Goal: Task Accomplishment & Management: Complete application form

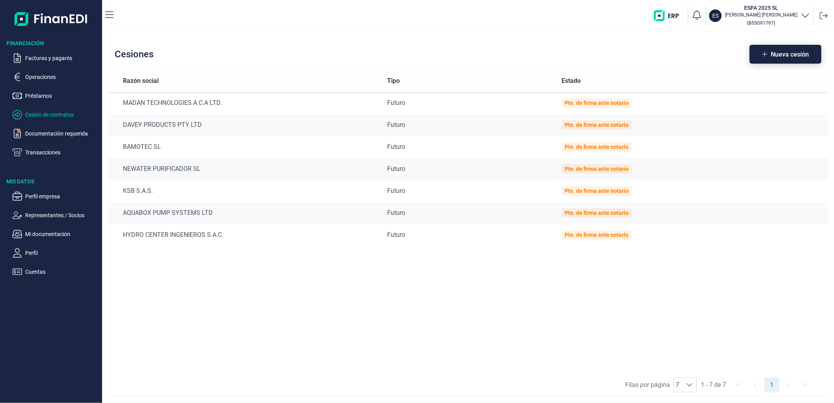
click at [792, 55] on span "Nueva cesión" at bounding box center [790, 54] width 38 height 6
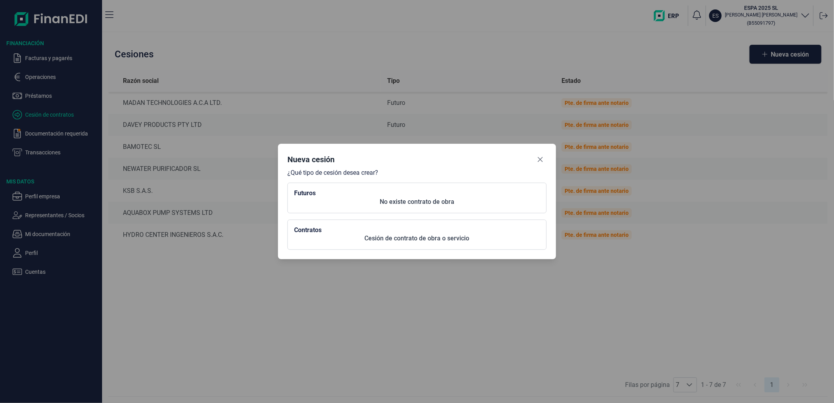
click at [364, 203] on p "No existe contrato de obra" at bounding box center [417, 201] width 246 height 9
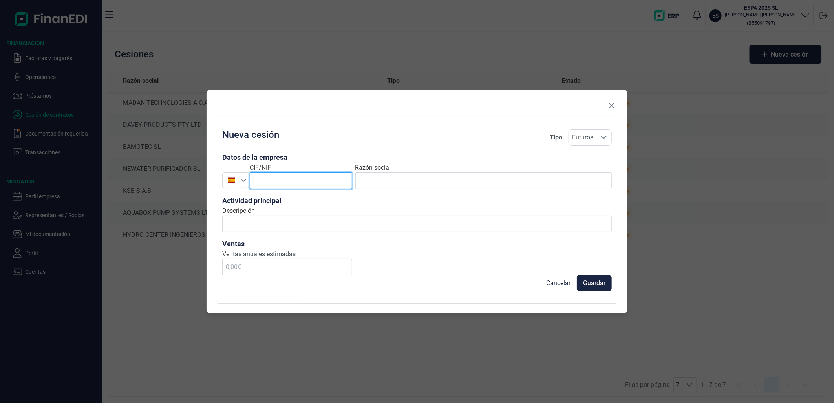
click at [309, 179] on input "text" at bounding box center [301, 180] width 103 height 16
click at [238, 182] on div at bounding box center [232, 179] width 18 height 7
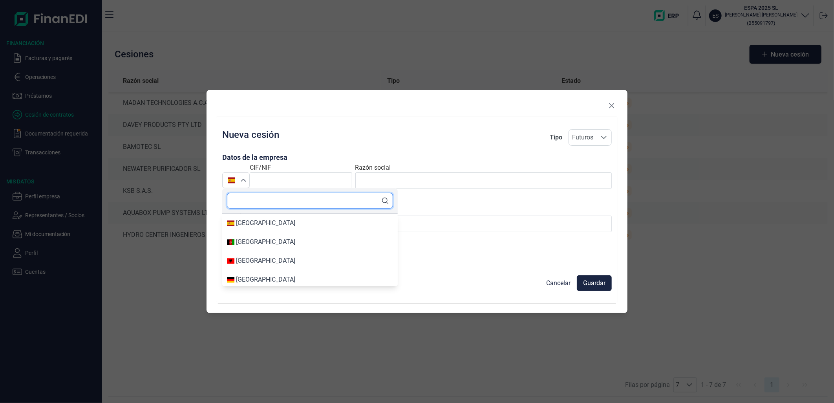
click at [257, 202] on input "text" at bounding box center [310, 201] width 166 height 16
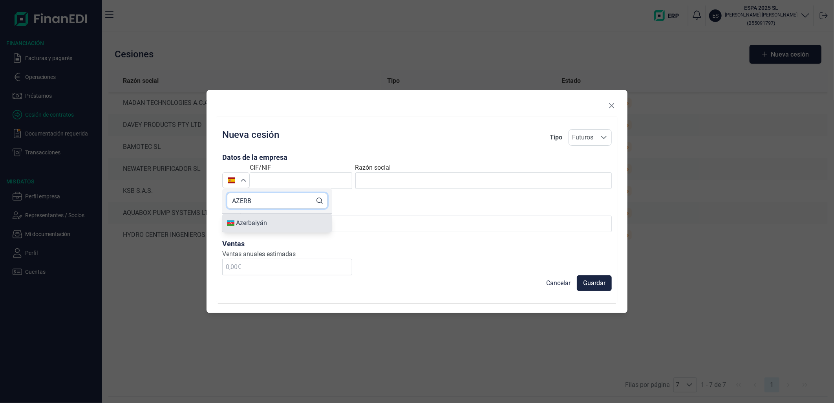
type input "AZERB"
click at [261, 222] on div "Azerbaiyán" at bounding box center [251, 222] width 31 height 9
type input "Azerbaiyán"
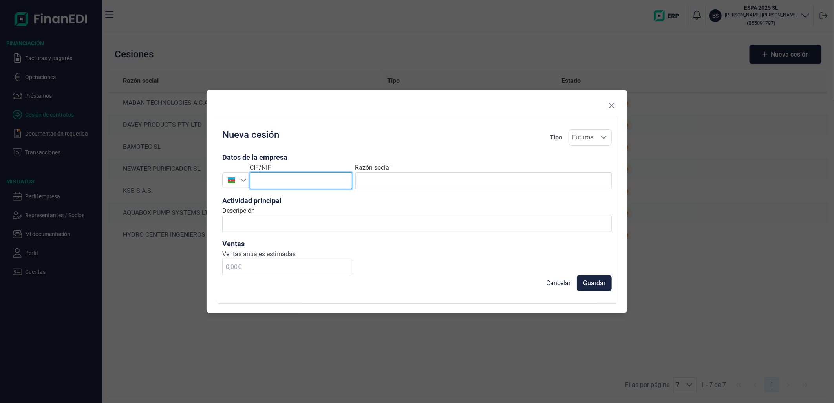
click at [284, 181] on input "text" at bounding box center [301, 180] width 103 height 16
paste input "1804078601"
type input "1804078601"
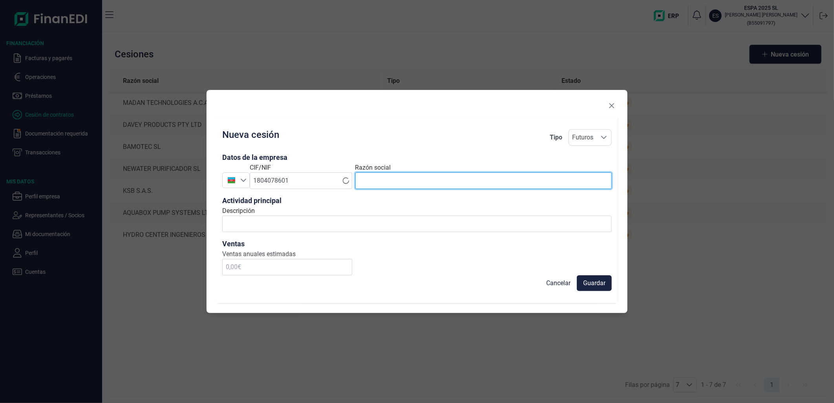
click at [397, 183] on input "text" at bounding box center [484, 180] width 257 height 16
click at [414, 176] on input "text" at bounding box center [484, 180] width 257 height 16
paste input "MARSU MMC"
type input "MARSU MMC"
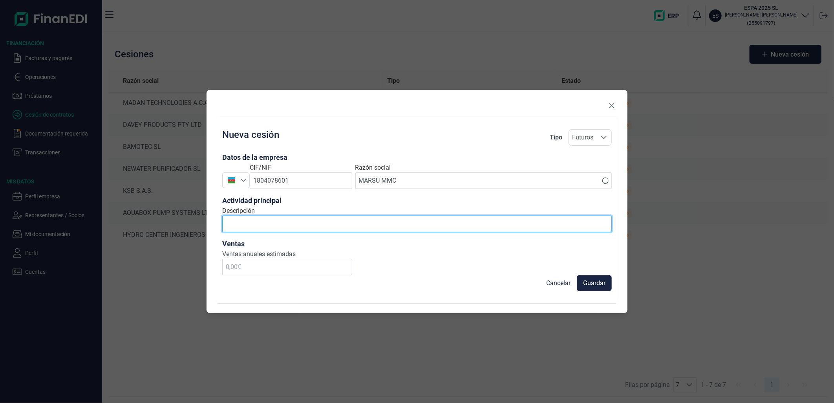
type input "B"
type input "productos para el bombeo y almacenamiento de agua"
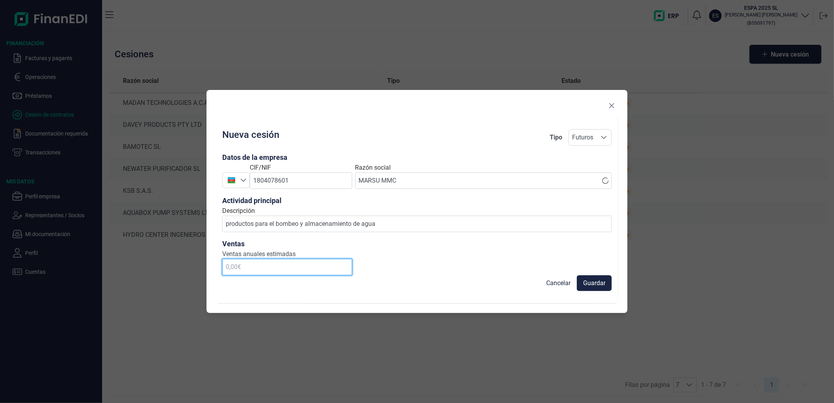
click at [261, 272] on input "text" at bounding box center [287, 267] width 130 height 16
type input "400.000,00 €"
click at [601, 286] on span "Guardar" at bounding box center [594, 283] width 22 height 9
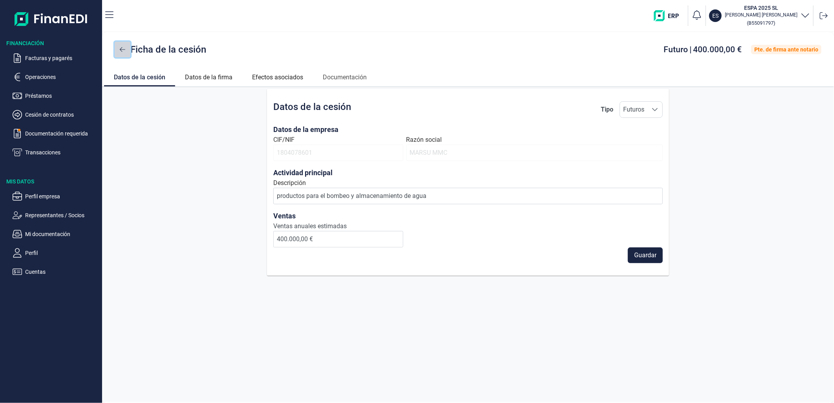
click at [125, 50] on icon at bounding box center [122, 49] width 5 height 6
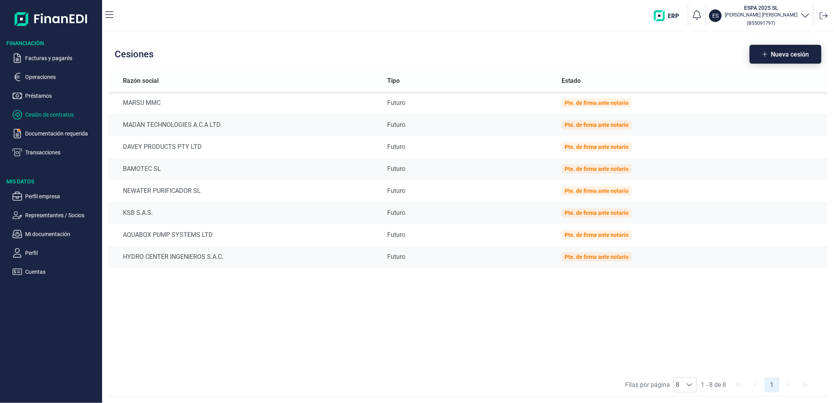
click at [778, 62] on button "Nueva cesión" at bounding box center [786, 54] width 72 height 19
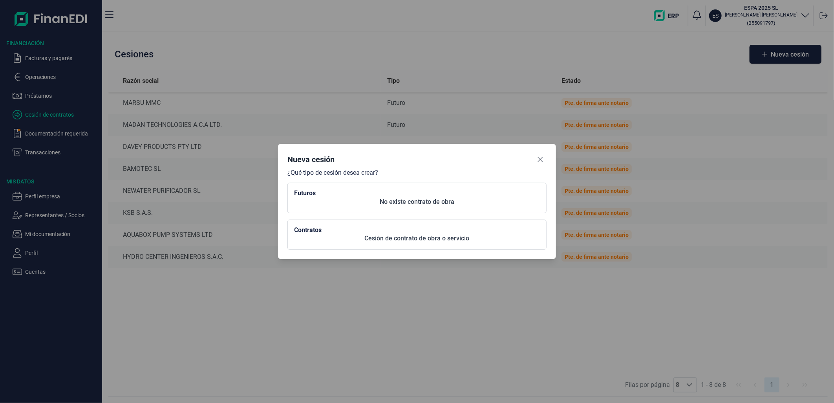
click at [365, 201] on p "No existe contrato de obra" at bounding box center [417, 201] width 246 height 9
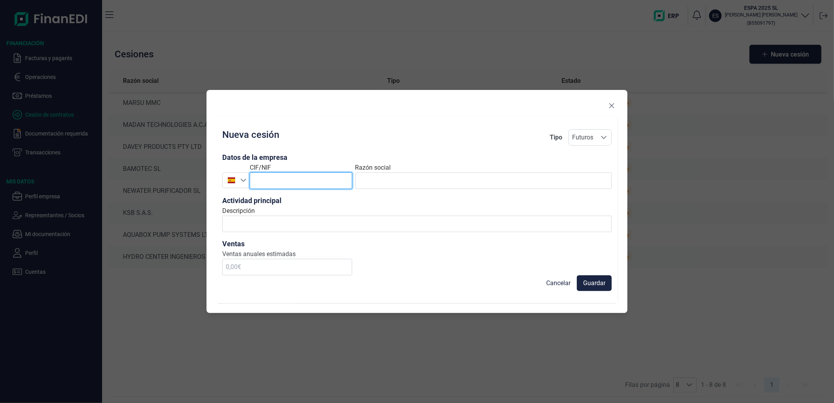
click at [268, 183] on input "text" at bounding box center [301, 180] width 103 height 16
paste input "698834272008000"
type input "698834272008000"
drag, startPoint x: 412, startPoint y: 168, endPoint x: 415, endPoint y: 174, distance: 6.9
click at [412, 168] on div "Razón social" at bounding box center [484, 176] width 257 height 26
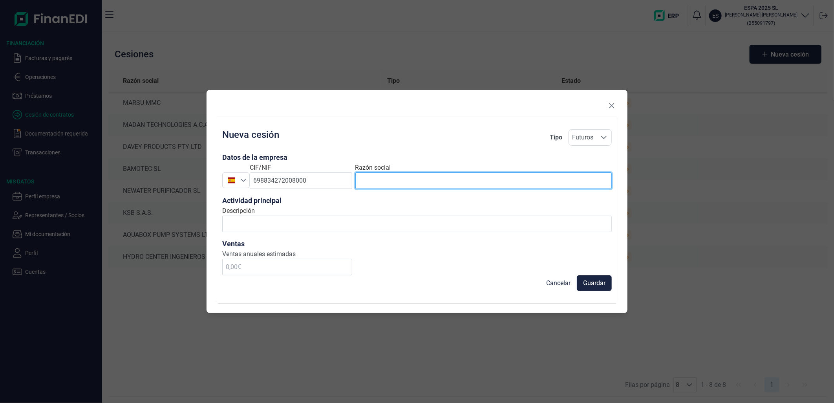
click at [417, 179] on input "text" at bounding box center [484, 180] width 257 height 16
paste input "PT ESPARINDO DAYAMEGAH"
type input "PT ESPARINDO DAYAMEGAH"
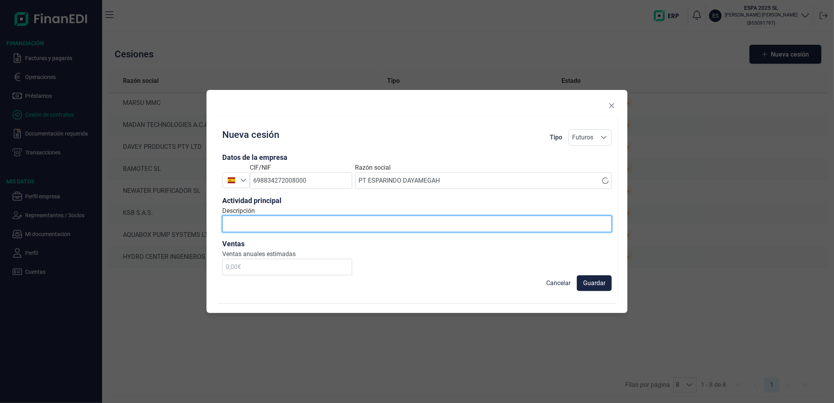
click at [433, 225] on input "Descripción" at bounding box center [417, 224] width 390 height 16
type input "productos para el bombeo y almacenamiento de agua"
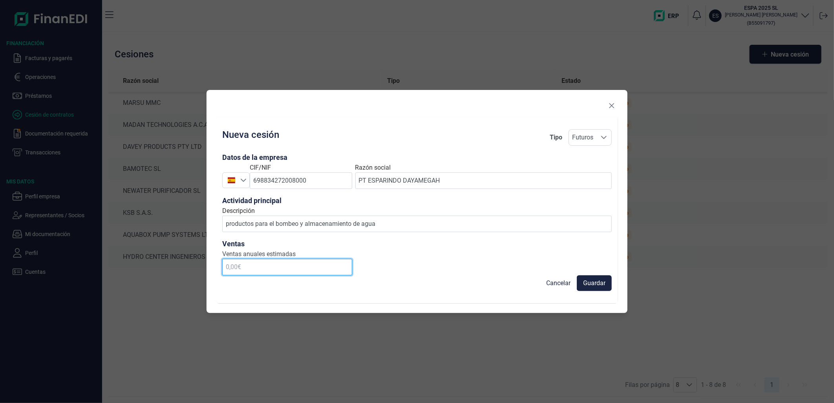
click at [258, 266] on input "text" at bounding box center [287, 267] width 130 height 16
type input "100.000,00 €"
click at [240, 181] on div at bounding box center [232, 179] width 18 height 7
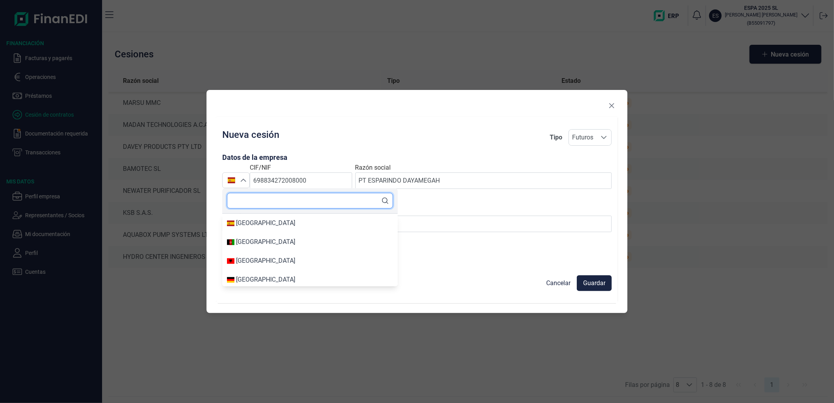
click at [261, 205] on input "text" at bounding box center [310, 201] width 166 height 16
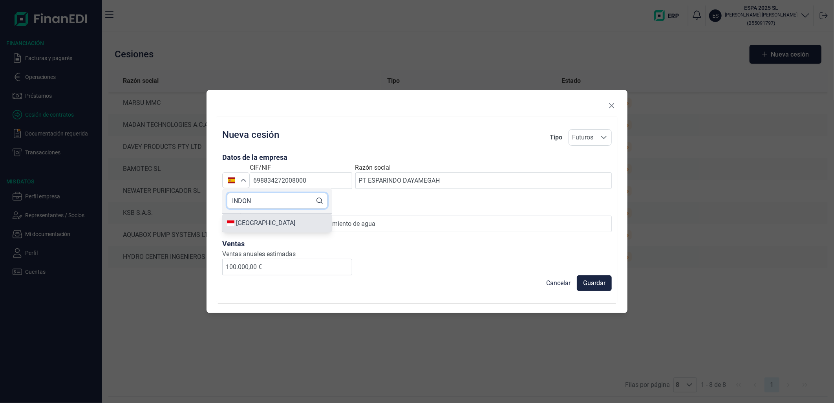
type input "INDON"
click at [262, 217] on li "[GEOGRAPHIC_DATA]" at bounding box center [277, 223] width 110 height 19
type input "[GEOGRAPHIC_DATA]"
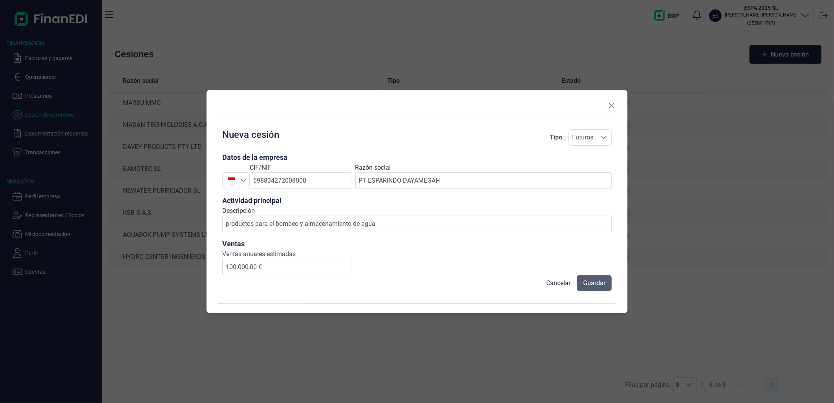
click at [604, 284] on span "Guardar" at bounding box center [594, 283] width 22 height 9
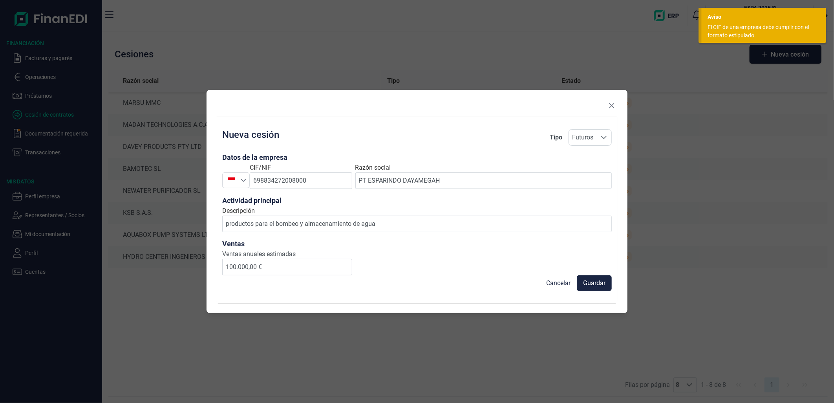
click at [604, 285] on span "Guardar" at bounding box center [594, 283] width 22 height 9
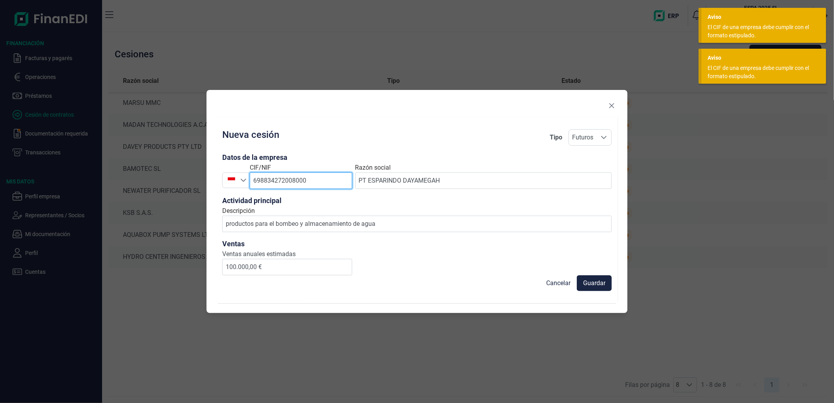
click at [277, 181] on input "698834272008000" at bounding box center [301, 180] width 103 height 16
click at [312, 179] on input "698834272008000" at bounding box center [301, 180] width 103 height 16
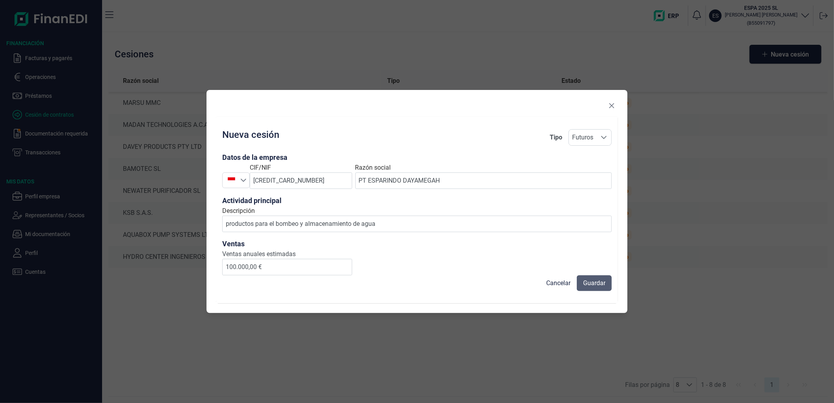
click at [594, 284] on span "Guardar" at bounding box center [594, 283] width 22 height 9
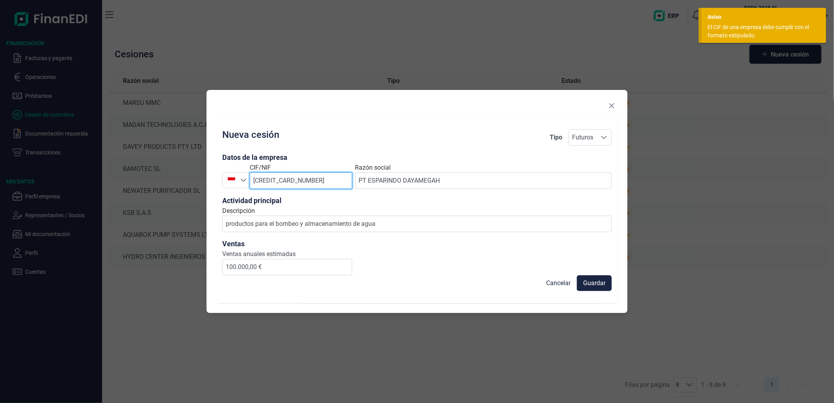
click at [313, 178] on input "[CREDIT_CARD_NUMBER]" at bounding box center [301, 180] width 103 height 16
click at [600, 281] on span "Guardar" at bounding box center [594, 283] width 22 height 9
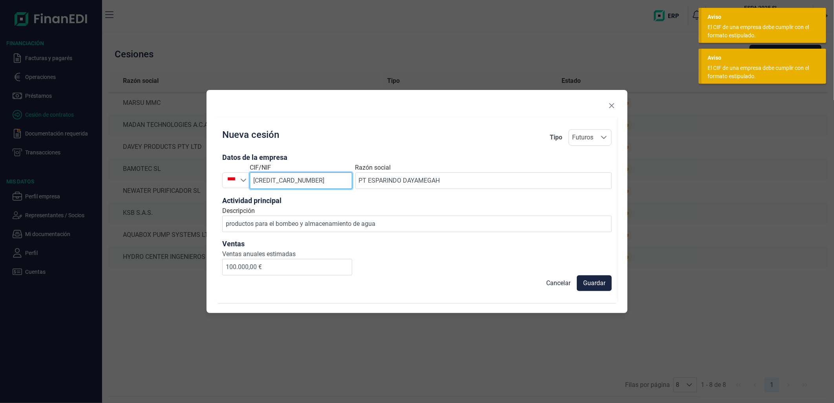
click at [313, 182] on input "[CREDIT_CARD_NUMBER]" at bounding box center [301, 180] width 103 height 16
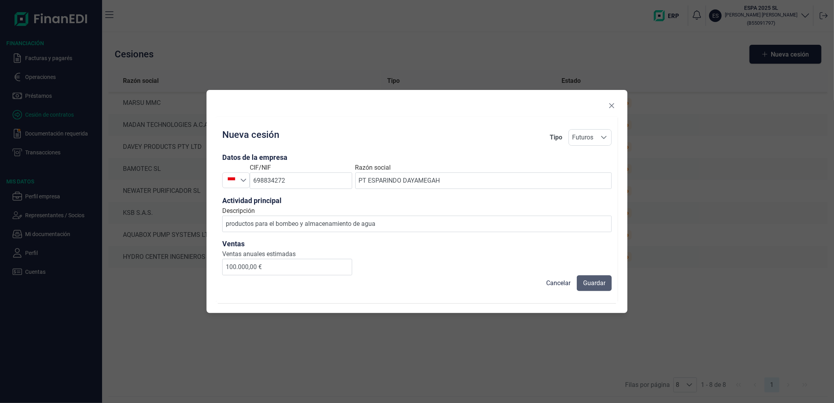
click at [598, 285] on span "Guardar" at bounding box center [594, 283] width 22 height 9
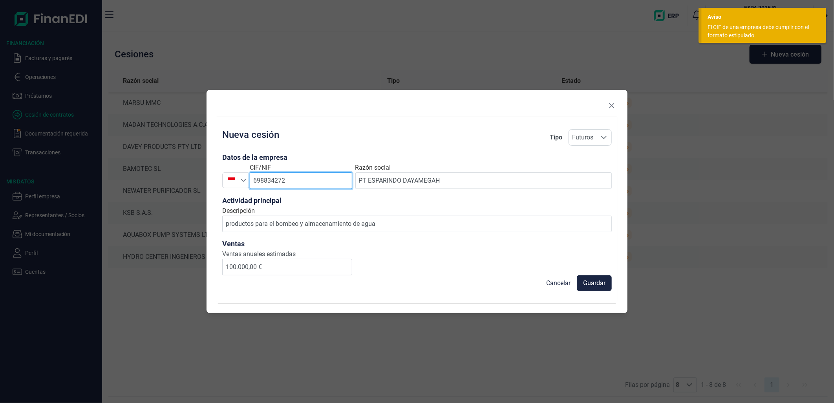
click at [313, 181] on input "698834272" at bounding box center [301, 180] width 103 height 16
type input "69883427"
click at [572, 277] on button "Cancelar" at bounding box center [558, 283] width 37 height 16
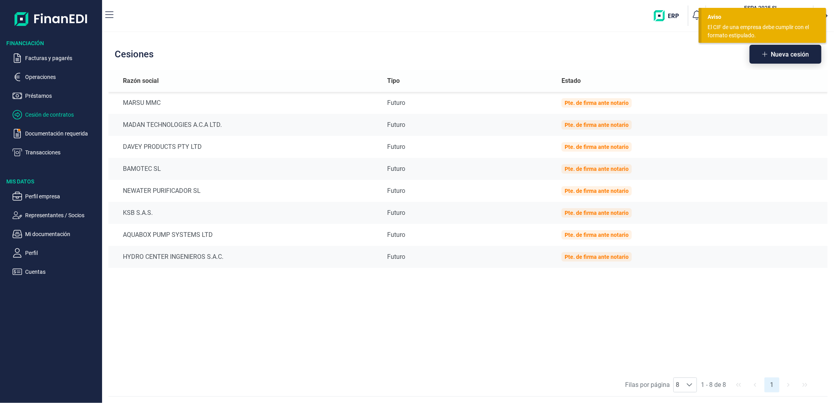
click at [795, 57] on span "Nueva cesión" at bounding box center [790, 54] width 38 height 6
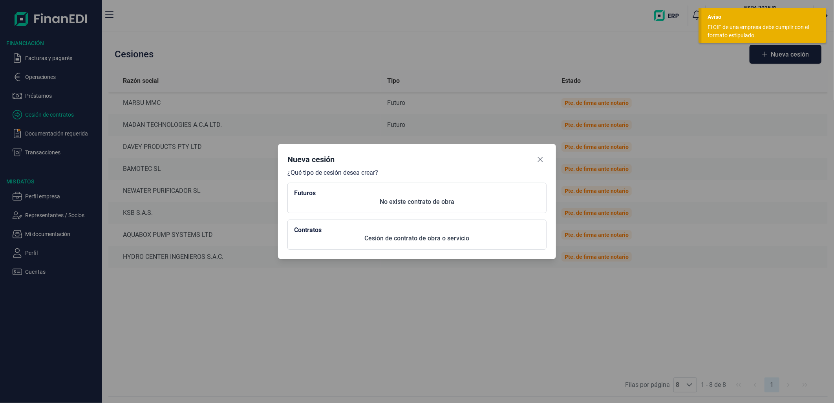
click at [429, 209] on button "Futuros No existe contrato de obra" at bounding box center [417, 198] width 259 height 30
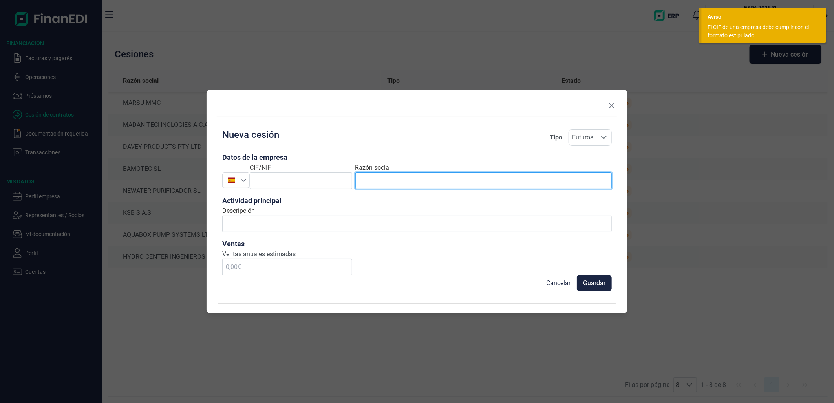
click at [419, 185] on input "text" at bounding box center [484, 180] width 257 height 16
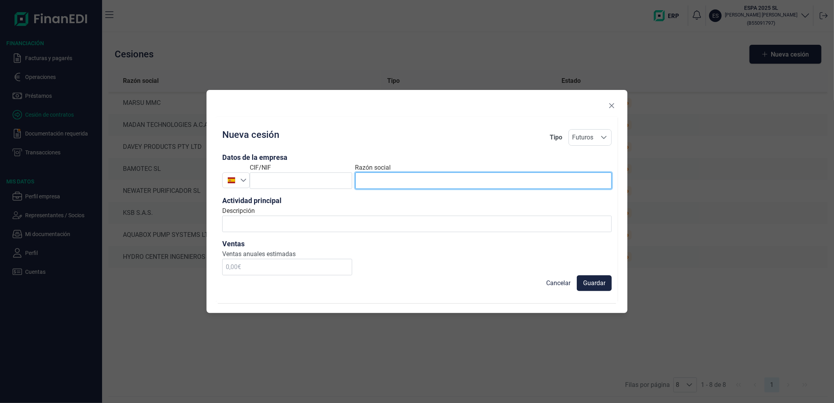
paste input "HIDRAL SRL"
type input "HIDRAL SRL"
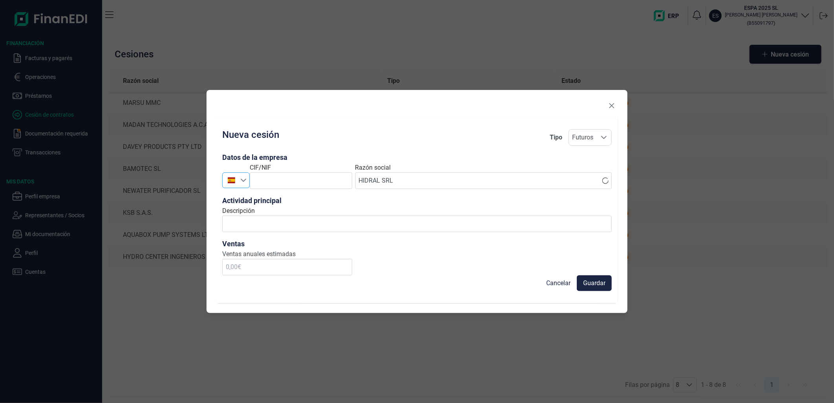
click at [225, 179] on div at bounding box center [232, 179] width 18 height 7
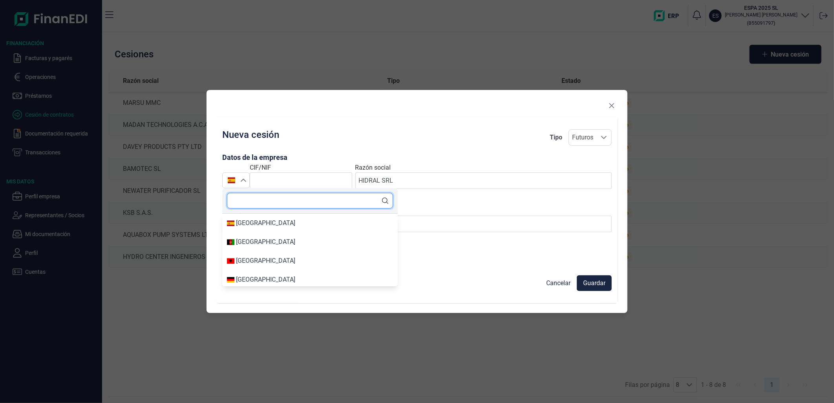
click at [270, 200] on input "text" at bounding box center [310, 201] width 166 height 16
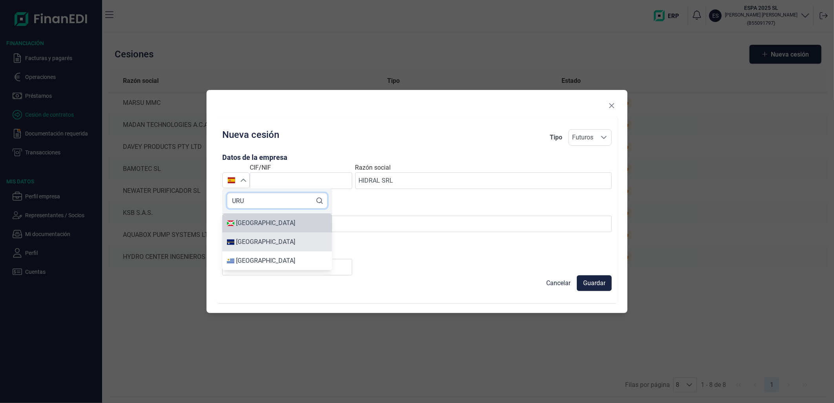
type input "URU"
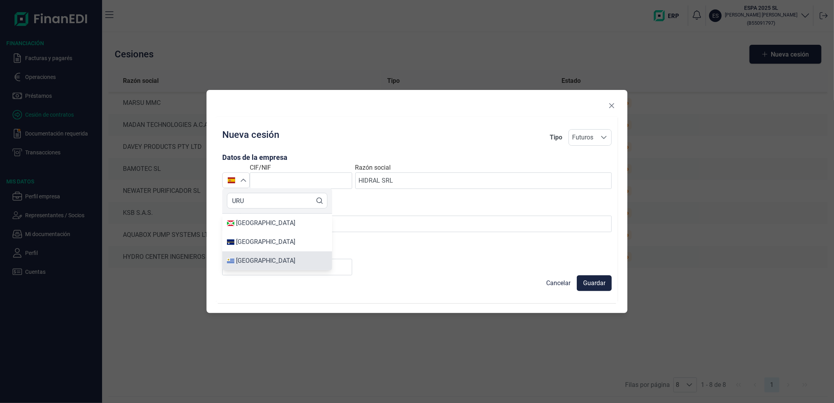
click at [262, 268] on li "[GEOGRAPHIC_DATA]" at bounding box center [277, 260] width 110 height 19
type input "[GEOGRAPHIC_DATA]"
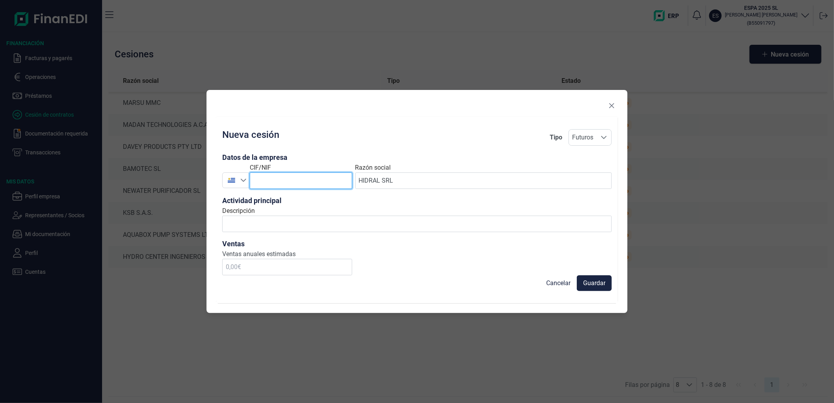
click at [285, 180] on input "text" at bounding box center [301, 180] width 103 height 16
paste input "15871"
type input "15871"
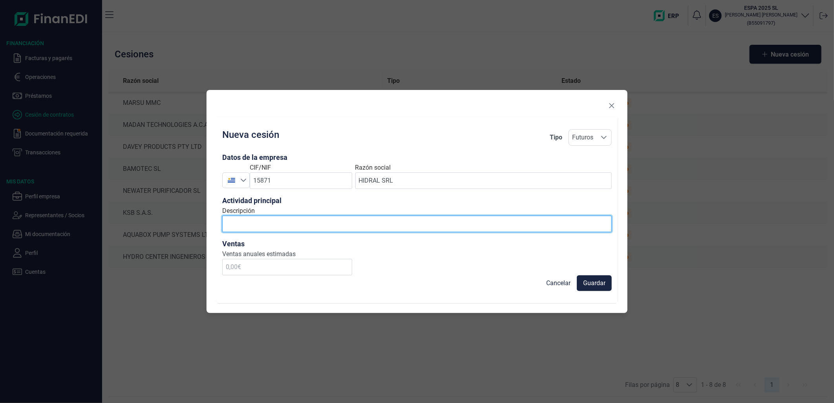
click at [447, 229] on input "Descripción" at bounding box center [417, 224] width 390 height 16
type input "productos para el bombeo y almacenamiento de agua"
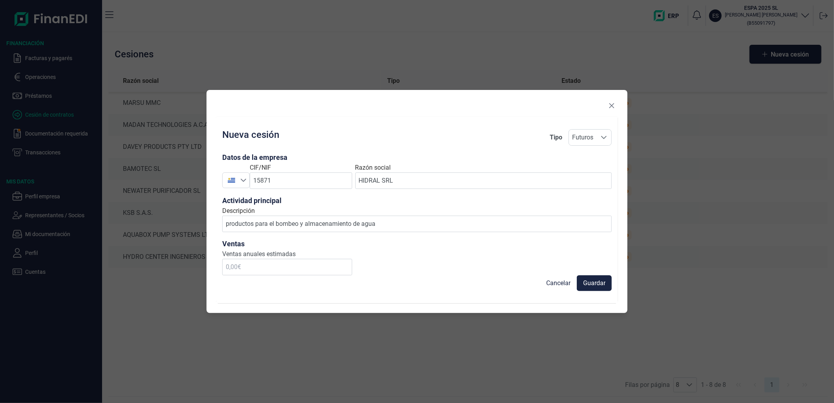
click at [269, 281] on div "Guardar Cancelar" at bounding box center [417, 283] width 390 height 16
click at [272, 269] on input "text" at bounding box center [287, 267] width 130 height 16
type input "120.000,00 €"
click at [604, 282] on span "Guardar" at bounding box center [594, 283] width 22 height 9
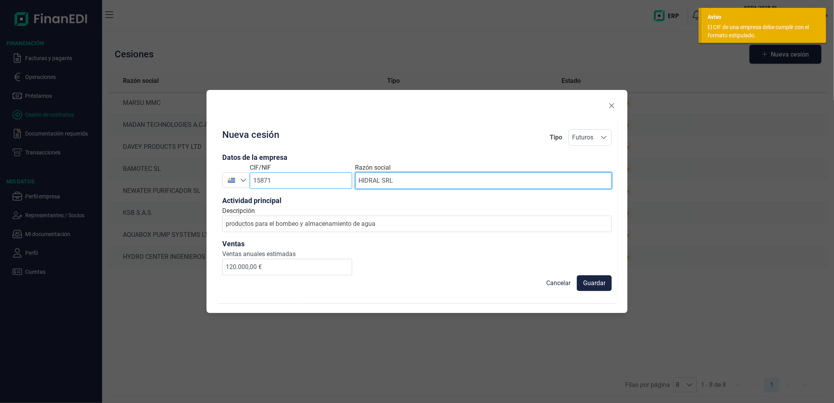
drag, startPoint x: 405, startPoint y: 179, endPoint x: 308, endPoint y: 176, distance: 97.5
click at [308, 176] on div "Uruguay Uruguay CIF/NIF 15871 Razón social HIDRAL SRL" at bounding box center [417, 176] width 390 height 26
paste input "CASATHERM SA"
type input "CASATHERM SARL"
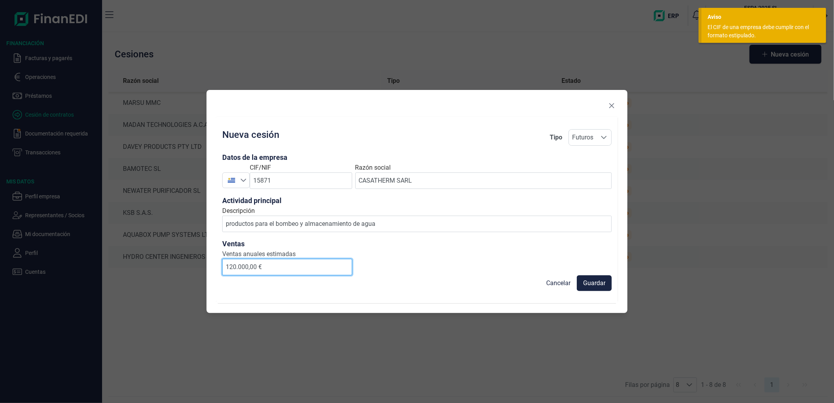
drag, startPoint x: 286, startPoint y: 265, endPoint x: 174, endPoint y: 260, distance: 112.4
click at [174, 260] on div "Nueva cesión Tipo Futuros Futuros Futuros Datos de la empresa Uruguay Uruguay C…" at bounding box center [417, 201] width 834 height 403
type input "280.000,00 €"
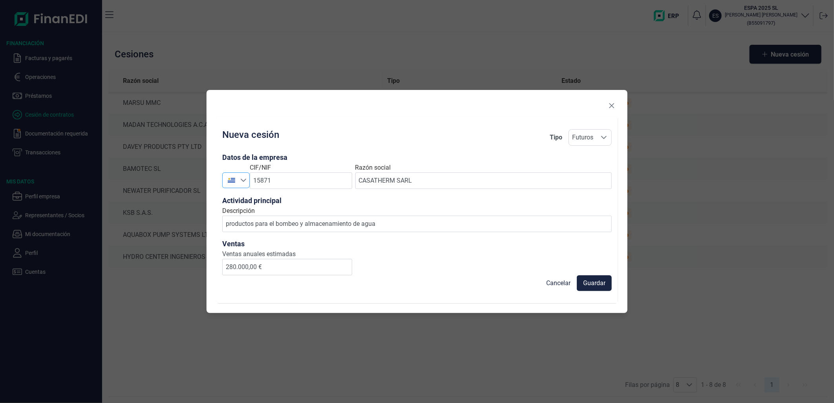
click at [238, 176] on span at bounding box center [232, 180] width 18 height 15
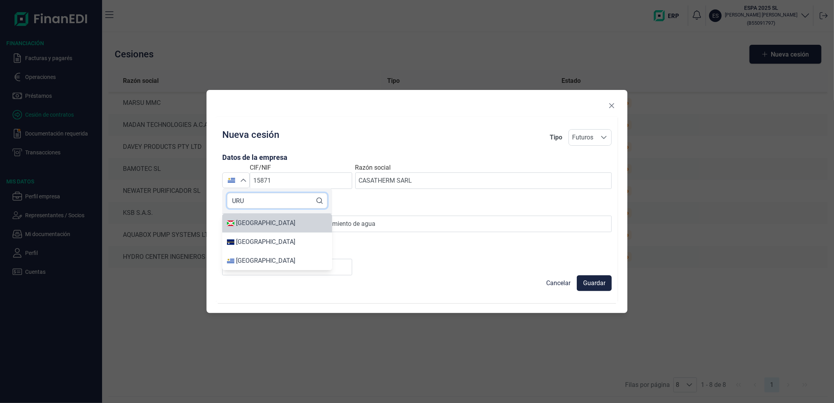
drag, startPoint x: 256, startPoint y: 203, endPoint x: 205, endPoint y: 198, distance: 50.5
click at [205, 198] on body "Financiación Facturas y pagarés Operaciones Préstamos Cesión de contratos Docum…" at bounding box center [417, 201] width 834 height 403
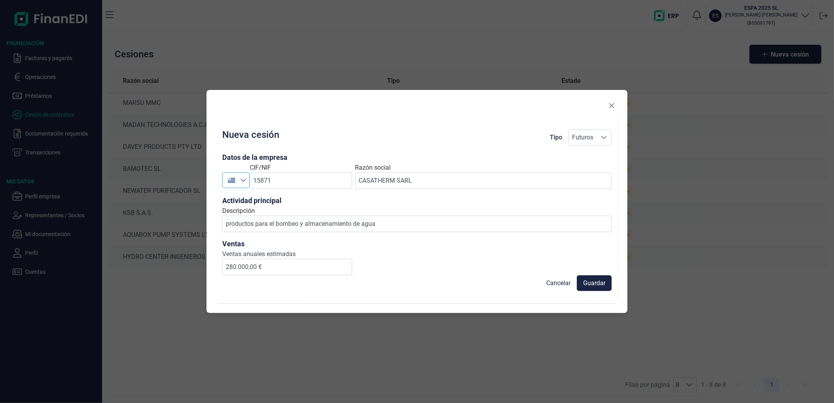
click at [237, 176] on div at bounding box center [232, 179] width 18 height 7
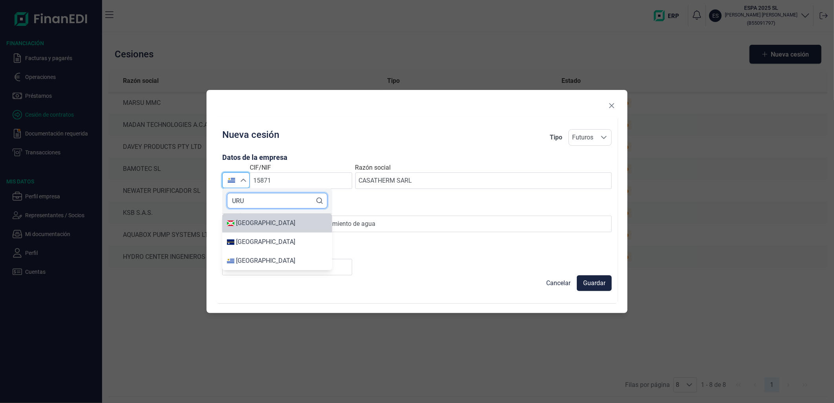
click at [252, 203] on input "URU" at bounding box center [277, 201] width 101 height 16
type input "U"
type input "[PERSON_NAME]"
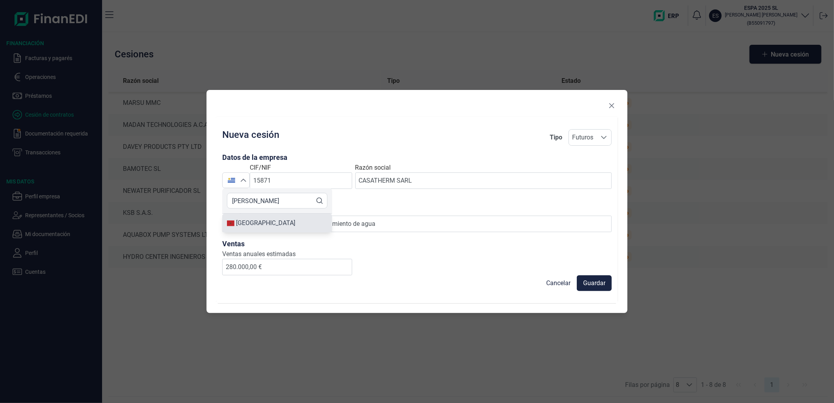
click at [257, 221] on div "[GEOGRAPHIC_DATA]" at bounding box center [265, 222] width 59 height 9
type input "[GEOGRAPHIC_DATA]"
click at [594, 280] on span "Guardar" at bounding box center [594, 283] width 22 height 9
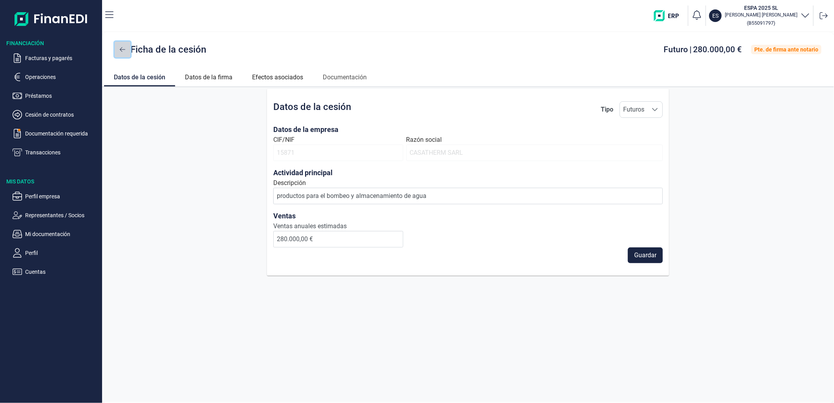
click at [125, 52] on icon at bounding box center [122, 49] width 5 height 6
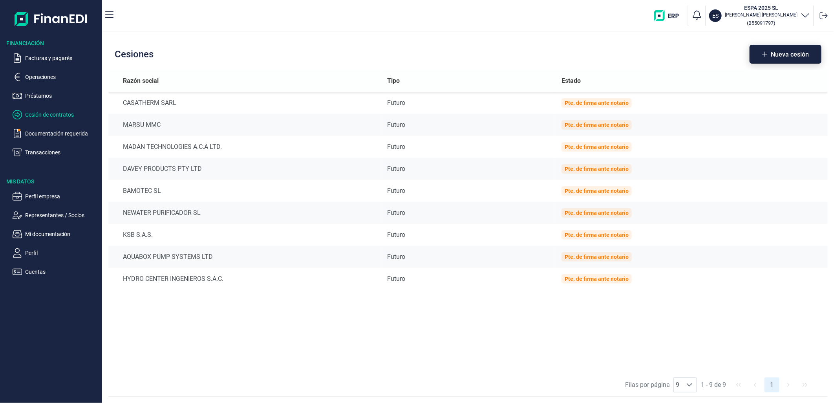
click at [782, 51] on span "Nueva cesión" at bounding box center [790, 54] width 38 height 6
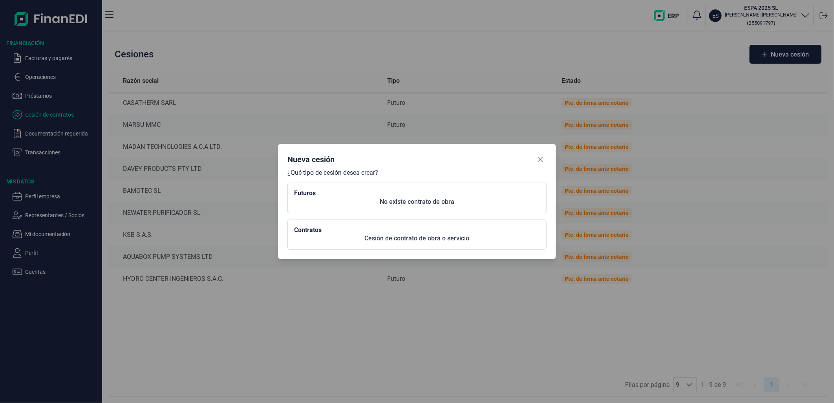
click at [371, 203] on p "No existe contrato de obra" at bounding box center [417, 201] width 246 height 9
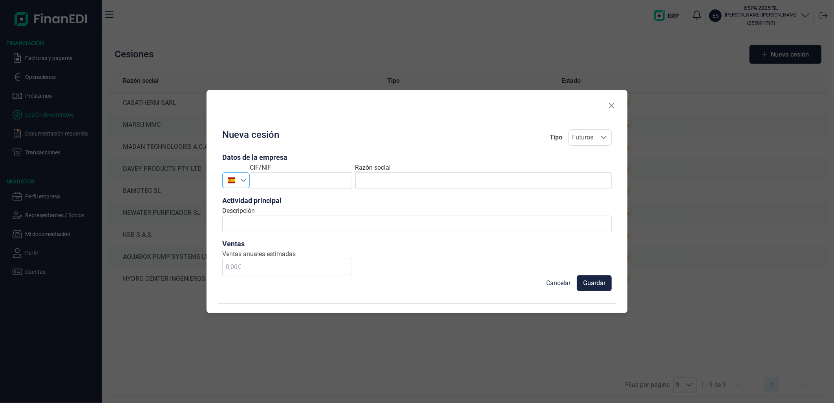
click at [233, 183] on img "ES" at bounding box center [231, 179] width 7 height 7
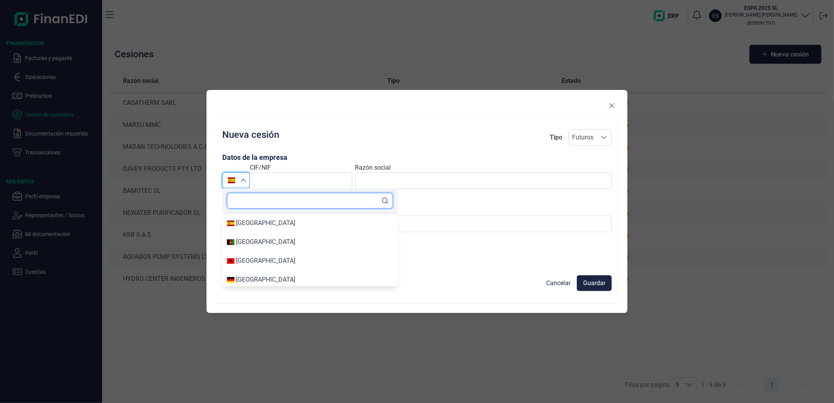
click at [259, 201] on input "text" at bounding box center [310, 201] width 166 height 16
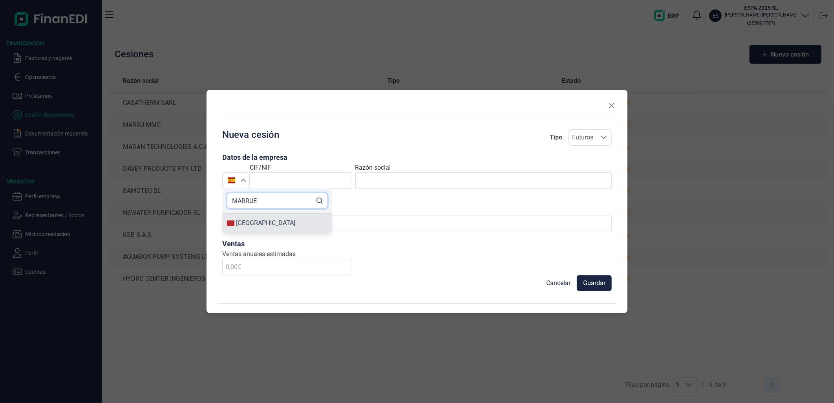
type input "MARRUE"
click at [258, 218] on div "[GEOGRAPHIC_DATA]" at bounding box center [265, 222] width 59 height 9
type input "[GEOGRAPHIC_DATA]"
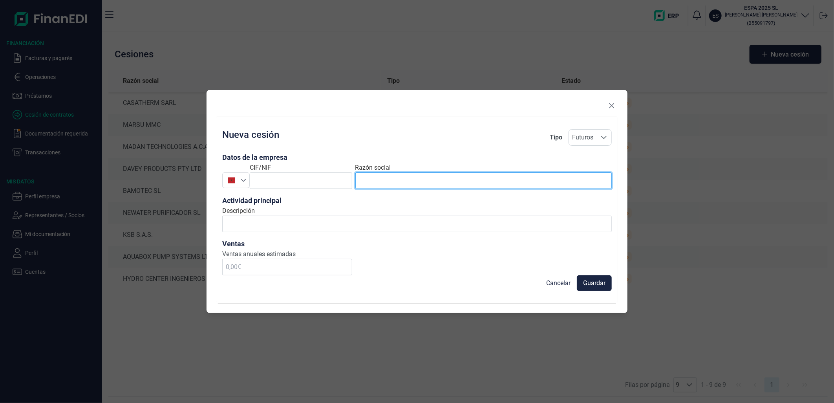
click at [409, 173] on input "text" at bounding box center [484, 180] width 257 height 16
paste input "AQUANESS"
type input "AQUANESS"
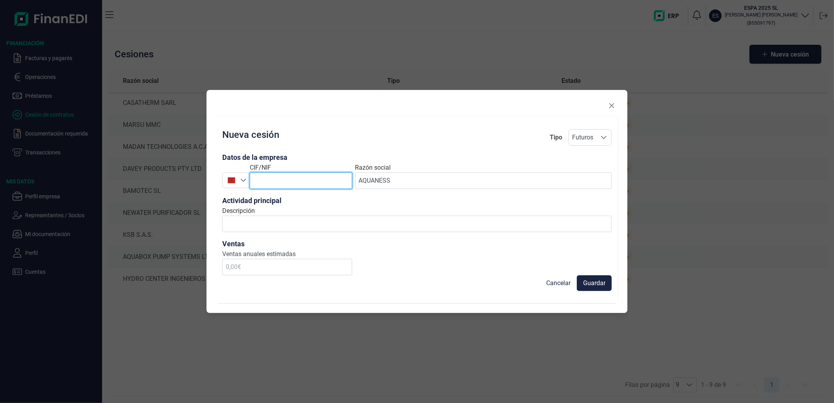
click at [296, 180] on input "text" at bounding box center [301, 180] width 103 height 16
paste input "1681222"
type input "1681222"
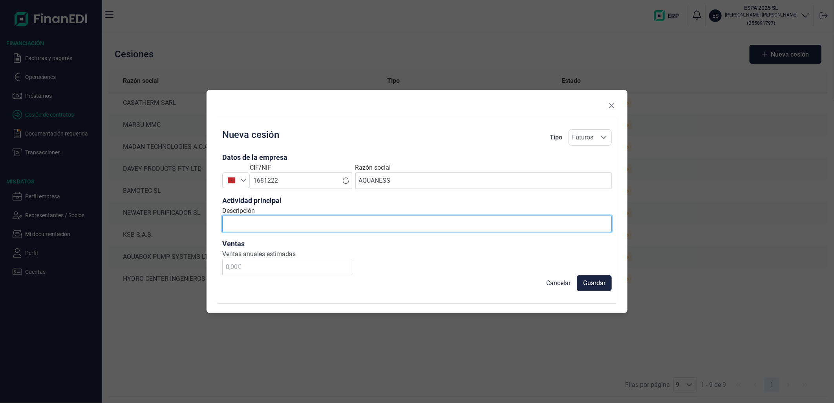
click at [308, 220] on input "Descripción" at bounding box center [417, 224] width 390 height 16
type input "productos para el bombeo y almacenamiento de agua"
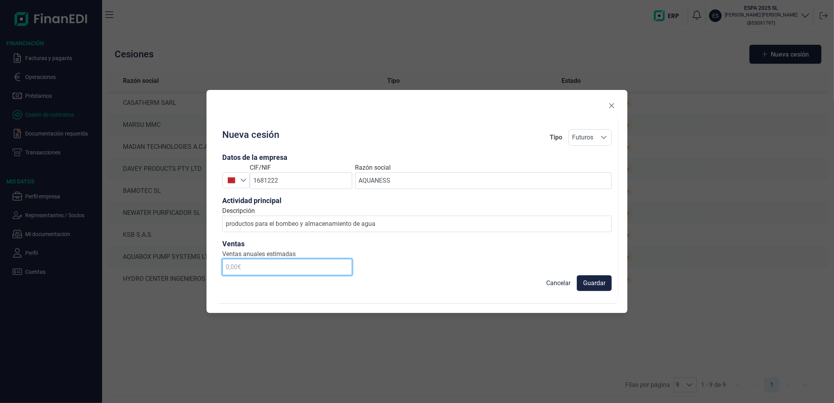
click at [280, 271] on input "text" at bounding box center [287, 267] width 130 height 16
type input "450.000,00 €"
click at [606, 280] on button "Guardar" at bounding box center [594, 283] width 35 height 16
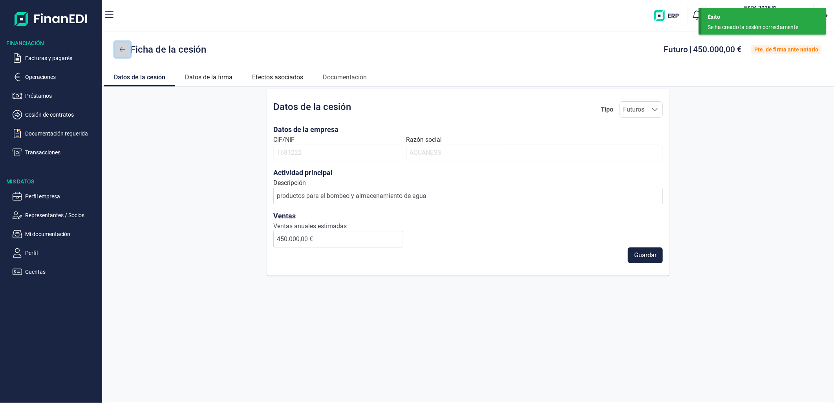
click at [122, 49] on icon at bounding box center [122, 49] width 5 height 5
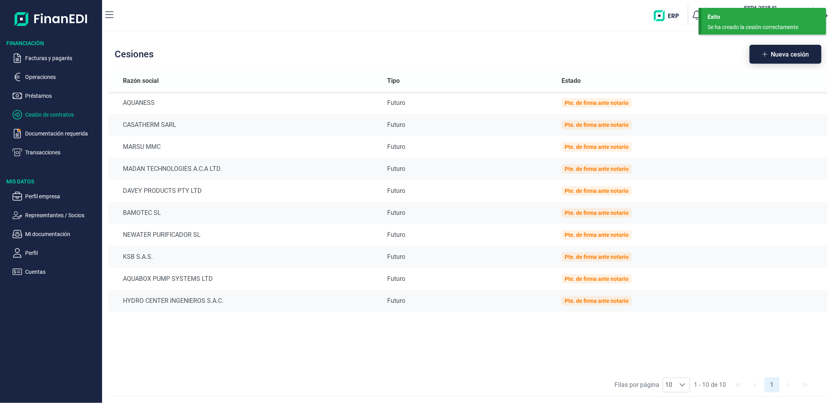
click at [786, 53] on span "Nueva cesión" at bounding box center [790, 54] width 38 height 6
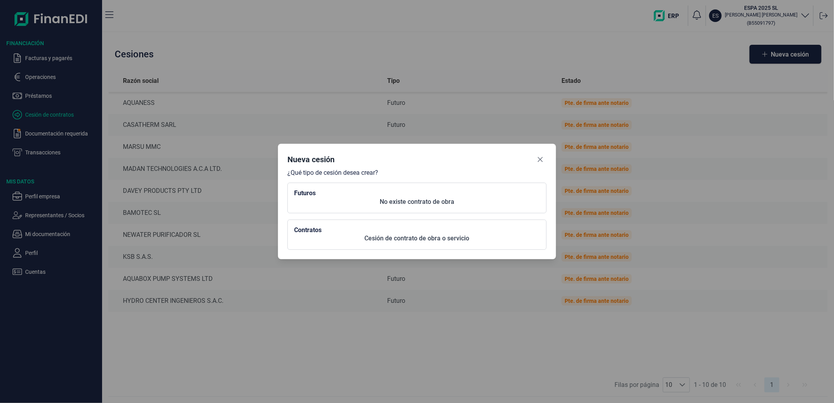
click at [383, 198] on p "No existe contrato de obra" at bounding box center [417, 201] width 246 height 9
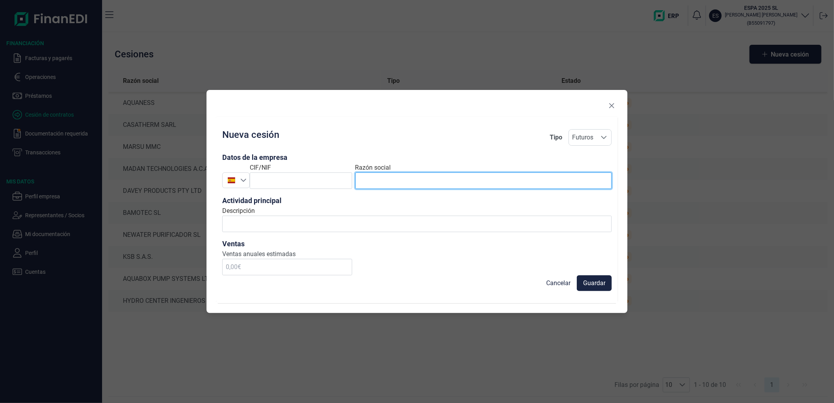
click at [420, 174] on input "text" at bounding box center [484, 180] width 257 height 16
paste input "HITECH WATER GROUP"
type input "HITECH WATER GROUP"
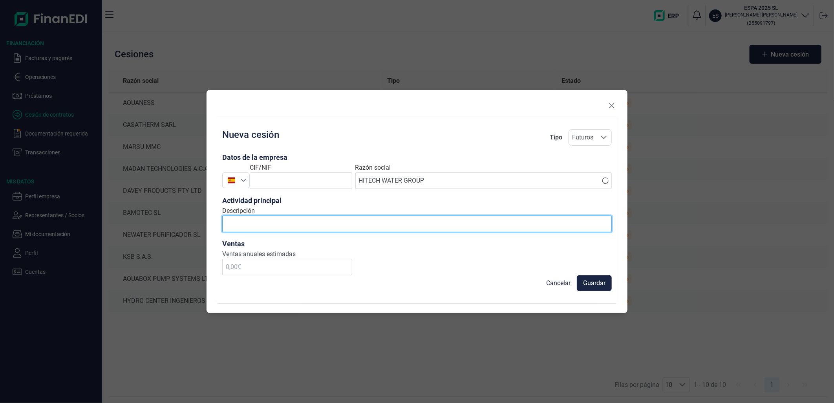
click at [485, 216] on input "Descripción" at bounding box center [417, 224] width 390 height 16
type input "productos para el bombeo y almacenamiento de agua"
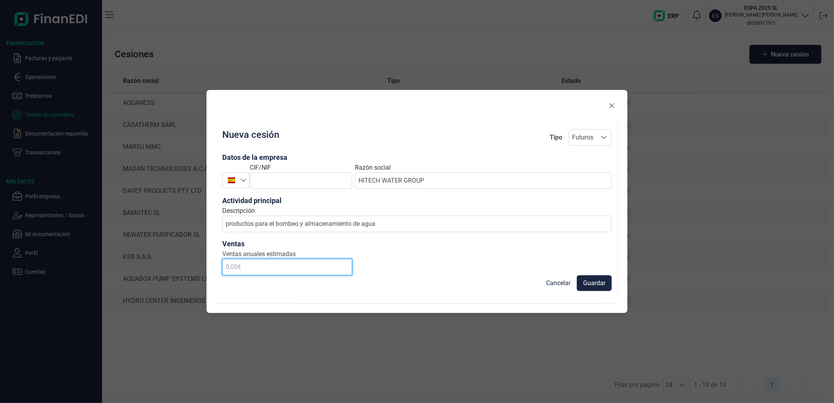
click at [284, 266] on input "text" at bounding box center [287, 267] width 130 height 16
type input "75.000,00 €"
click at [234, 185] on span at bounding box center [232, 180] width 18 height 15
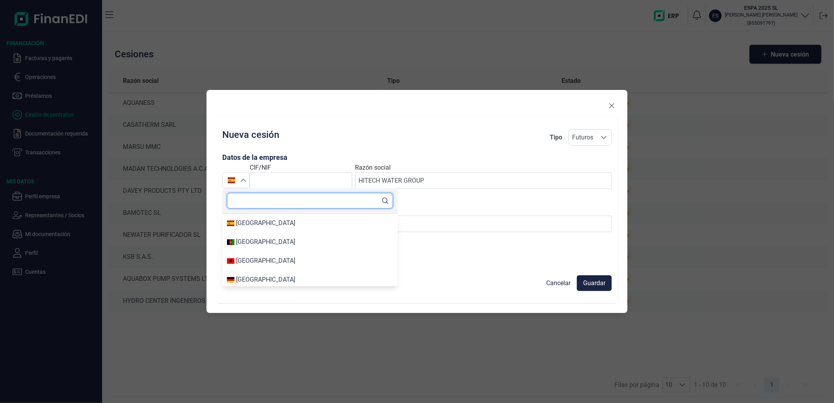
click at [257, 207] on input "text" at bounding box center [310, 201] width 166 height 16
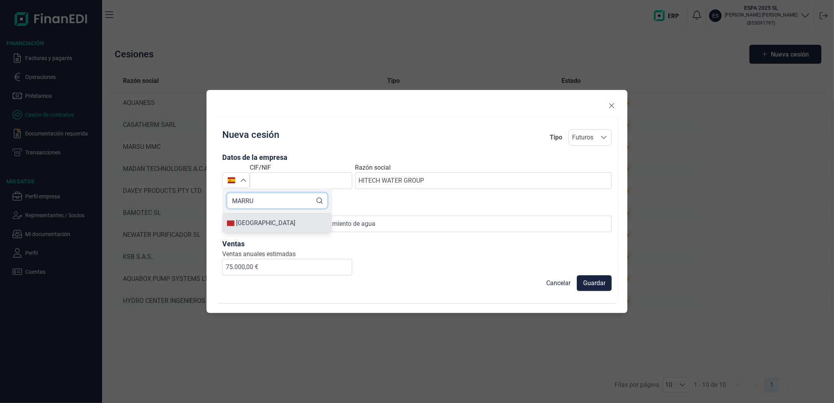
type input "MARRU"
click at [266, 232] on li "[GEOGRAPHIC_DATA]" at bounding box center [277, 223] width 110 height 19
type input "[GEOGRAPHIC_DATA]"
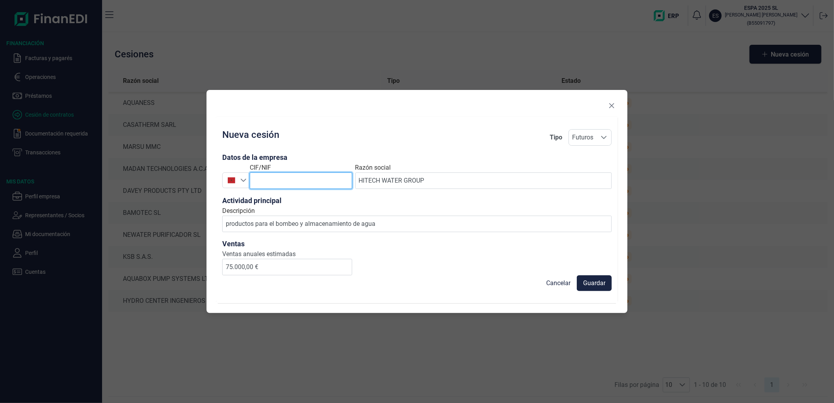
click at [288, 178] on input "text" at bounding box center [301, 180] width 103 height 16
click at [300, 187] on input "text" at bounding box center [301, 180] width 103 height 16
paste input "205627000060"
type input "205627000060"
click at [598, 281] on span "Guardar" at bounding box center [594, 283] width 22 height 9
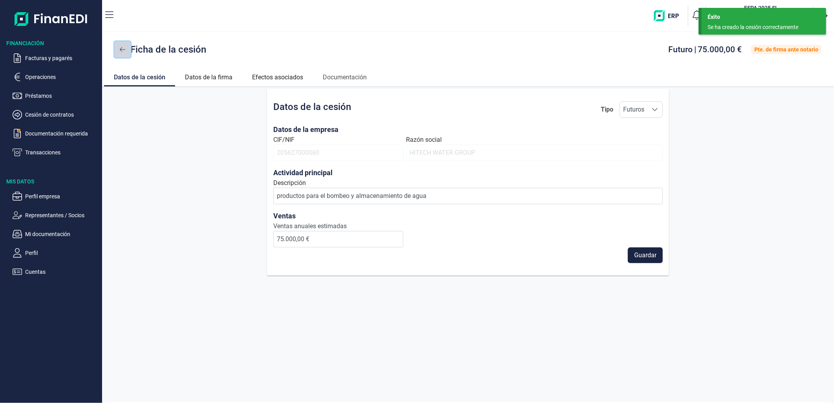
click at [119, 51] on button at bounding box center [123, 50] width 16 height 16
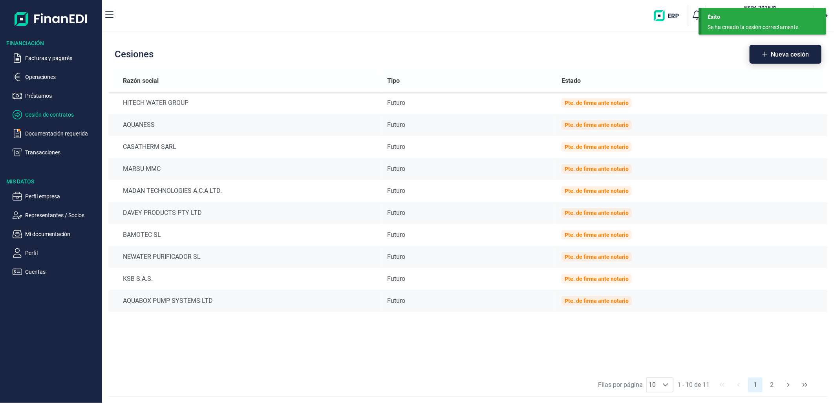
click at [790, 57] on span "Nueva cesión" at bounding box center [790, 54] width 38 height 6
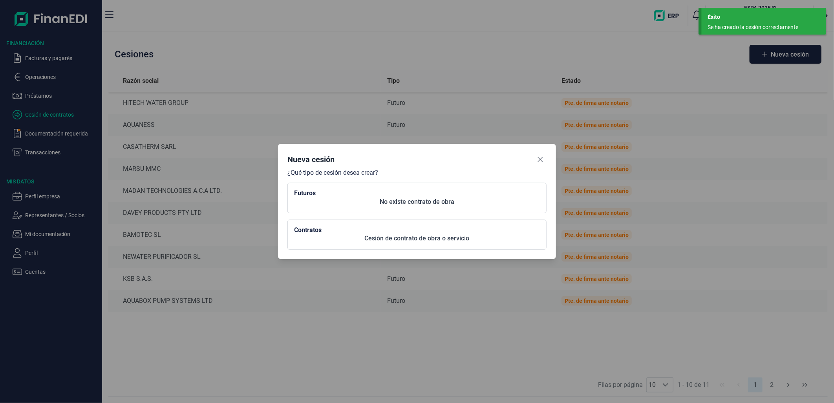
click at [424, 187] on button "Futuros No existe contrato de obra" at bounding box center [417, 198] width 259 height 30
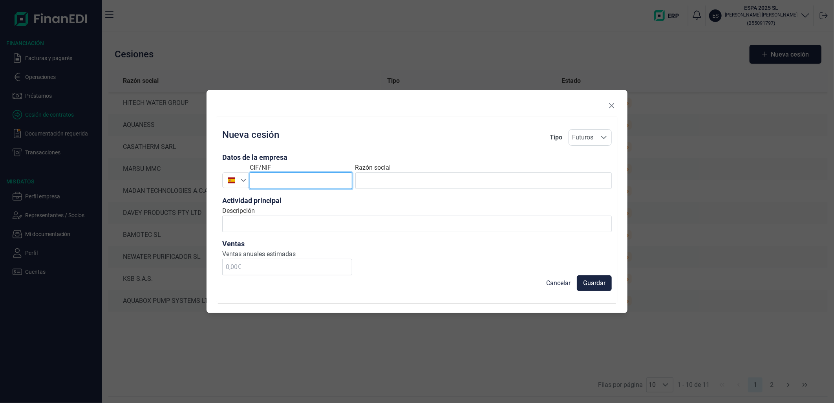
click at [277, 185] on input "text" at bounding box center [301, 180] width 103 height 16
paste input "213644250016"
type input "213644250016"
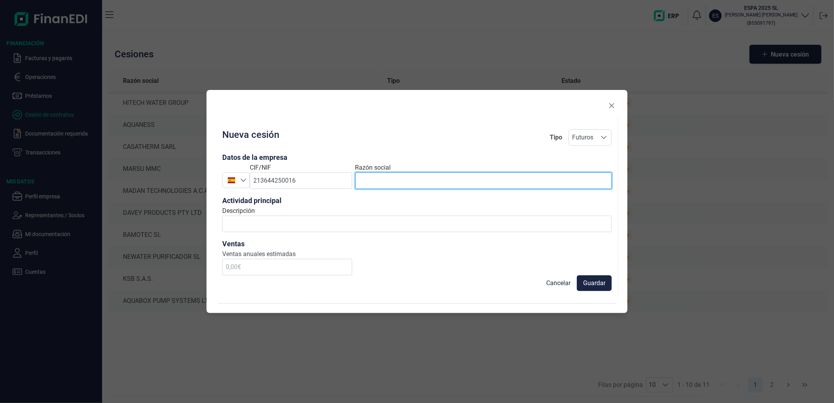
click at [396, 179] on input "text" at bounding box center [484, 180] width 257 height 16
click at [478, 176] on input "text" at bounding box center [484, 180] width 257 height 16
paste input "[PERSON_NAME]"
type input "[PERSON_NAME]"
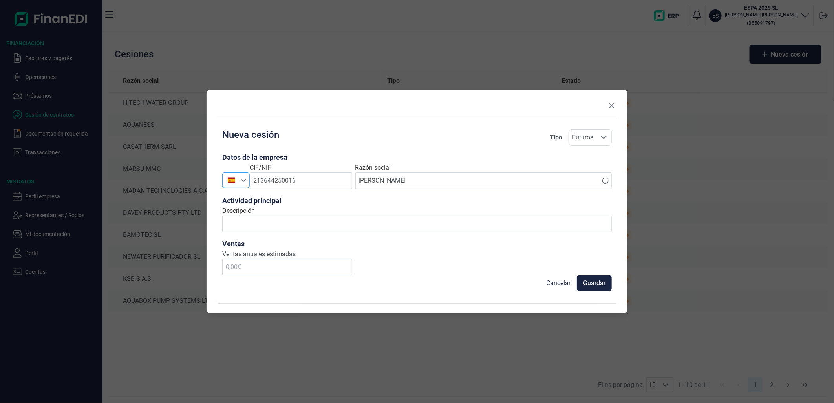
click at [238, 184] on span at bounding box center [232, 180] width 18 height 15
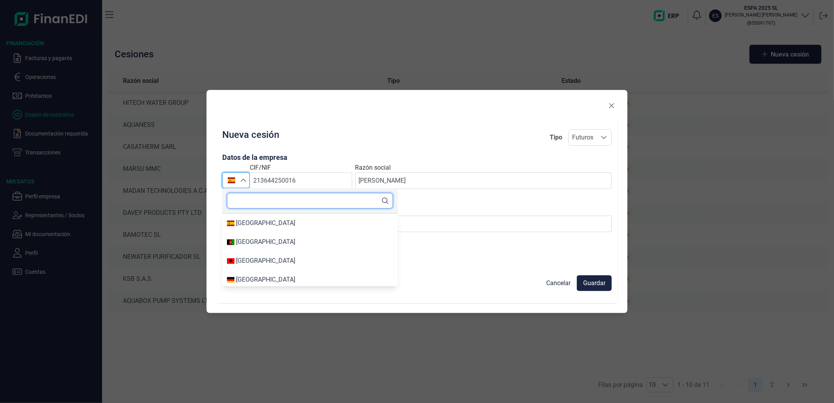
click at [265, 209] on input "text" at bounding box center [310, 201] width 166 height 16
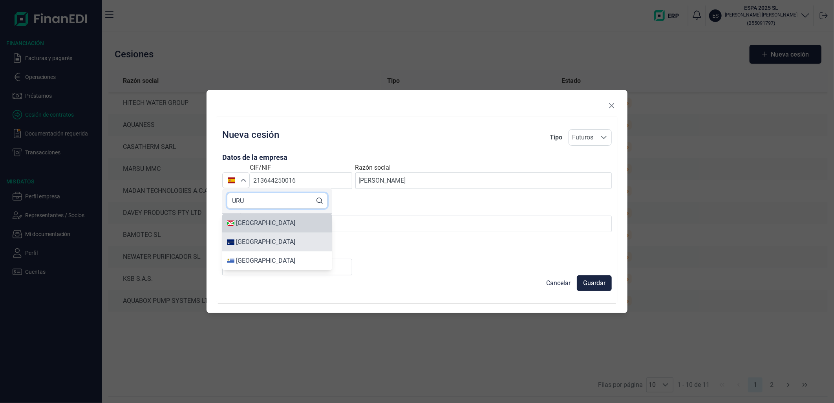
type input "URU"
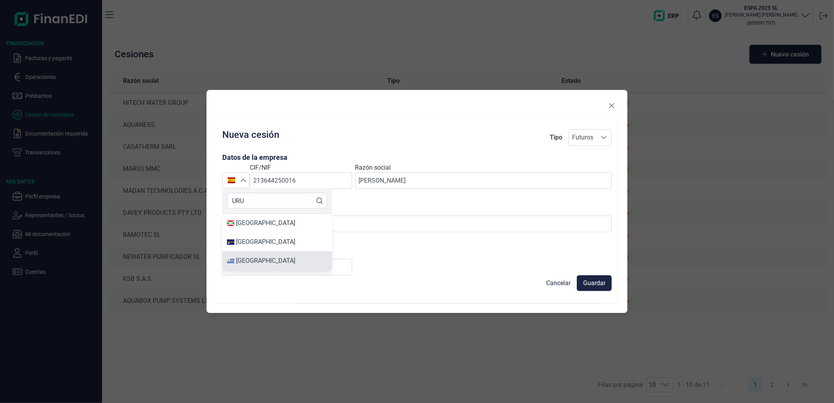
click at [265, 255] on li "[GEOGRAPHIC_DATA]" at bounding box center [277, 260] width 110 height 19
type input "[GEOGRAPHIC_DATA]"
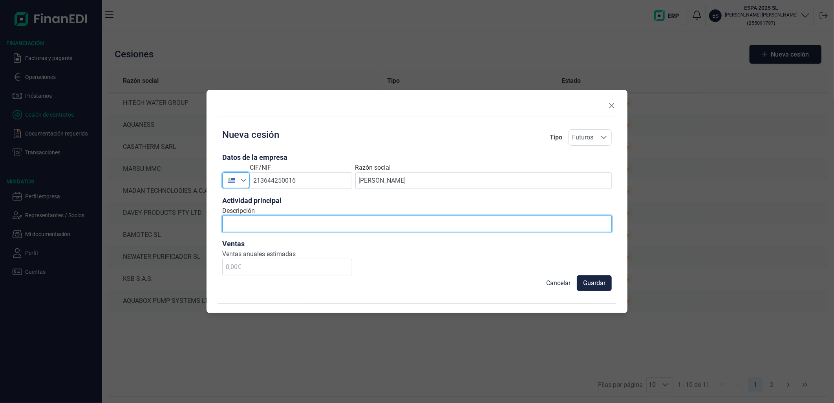
click at [285, 226] on input "Descripción" at bounding box center [417, 224] width 390 height 16
type input "productos para el bombeo y almacenamiento de agua"
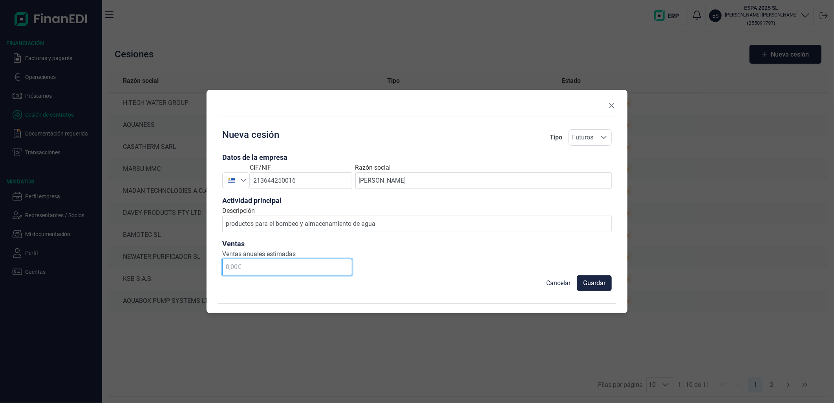
click at [277, 269] on input "text" at bounding box center [287, 267] width 130 height 16
click at [307, 269] on input "text" at bounding box center [287, 267] width 130 height 16
type input "200.000,00 €"
click at [605, 284] on span "Guardar" at bounding box center [594, 283] width 22 height 9
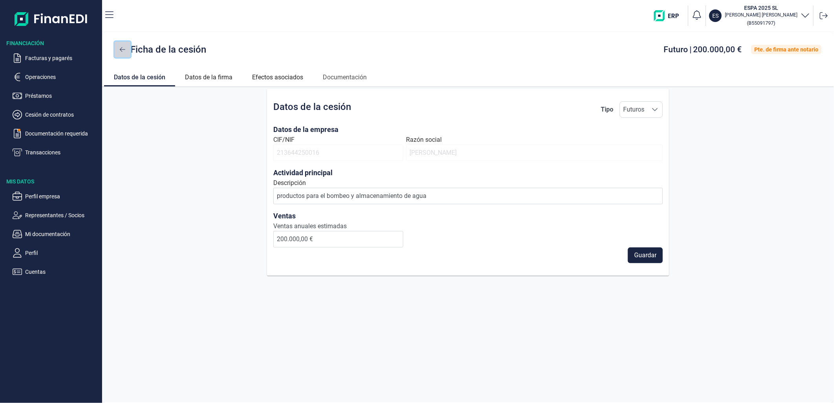
click at [115, 46] on button at bounding box center [123, 50] width 16 height 16
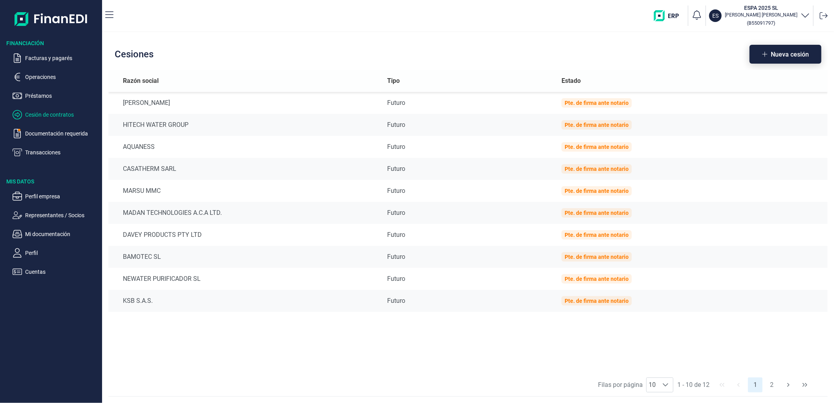
click at [777, 57] on button "Nueva cesión" at bounding box center [786, 54] width 72 height 19
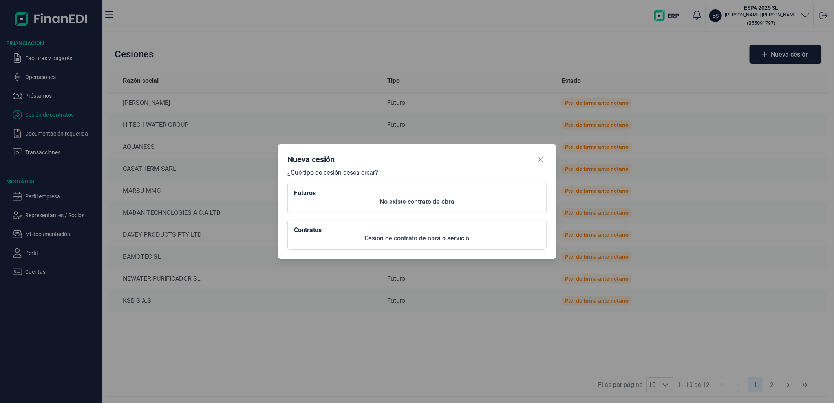
click at [339, 196] on h2 "Futuros" at bounding box center [417, 192] width 246 height 7
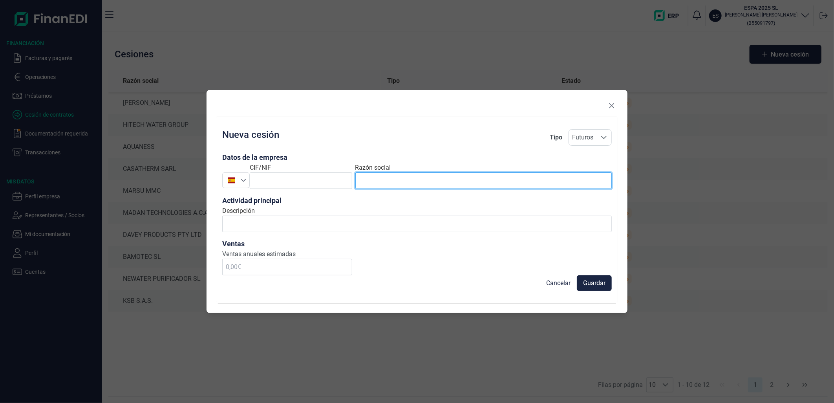
click at [392, 176] on input "text" at bounding box center [484, 180] width 257 height 16
paste input "VYP ASESORES SA"
type input "VYP ASESORES SA"
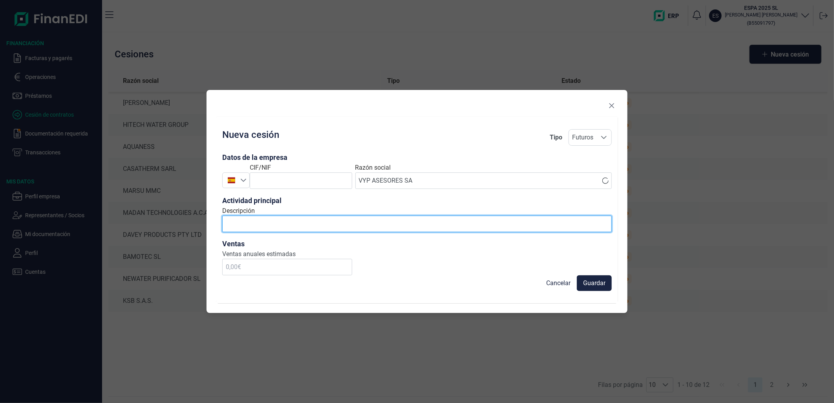
drag, startPoint x: 391, startPoint y: 222, endPoint x: 376, endPoint y: 229, distance: 16.2
click at [391, 222] on input "Descripción" at bounding box center [417, 224] width 390 height 16
type input "productos para el bombeo y almacenamiento de agua"
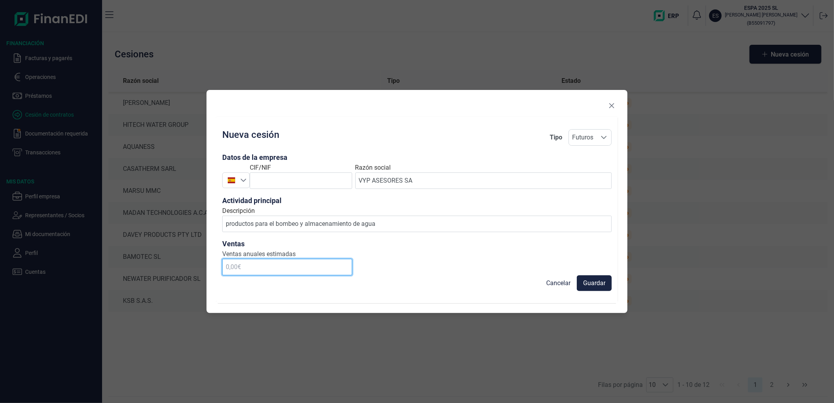
click at [282, 273] on input "text" at bounding box center [287, 267] width 130 height 16
type input "60.000,00 €"
click at [309, 186] on input "text" at bounding box center [301, 180] width 103 height 16
paste input "310109648010"
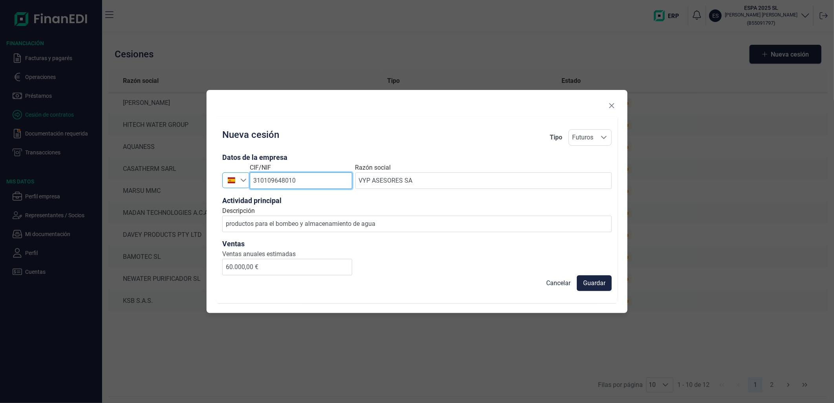
type input "310109648010"
click at [230, 181] on img "ES" at bounding box center [231, 179] width 7 height 7
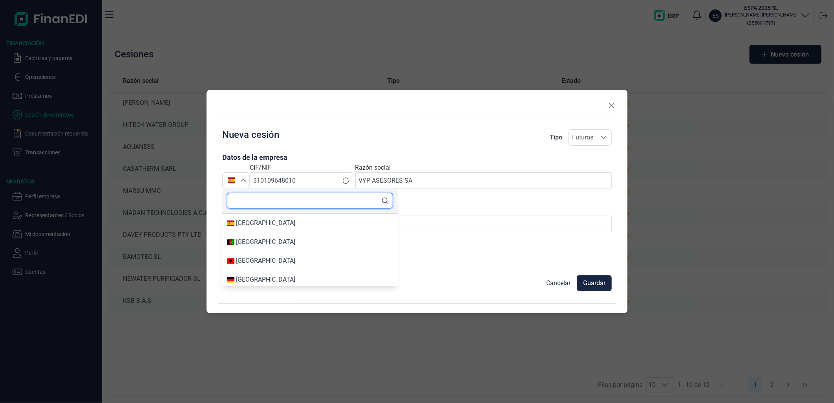
click at [268, 203] on input "text" at bounding box center [310, 201] width 166 height 16
type input "O"
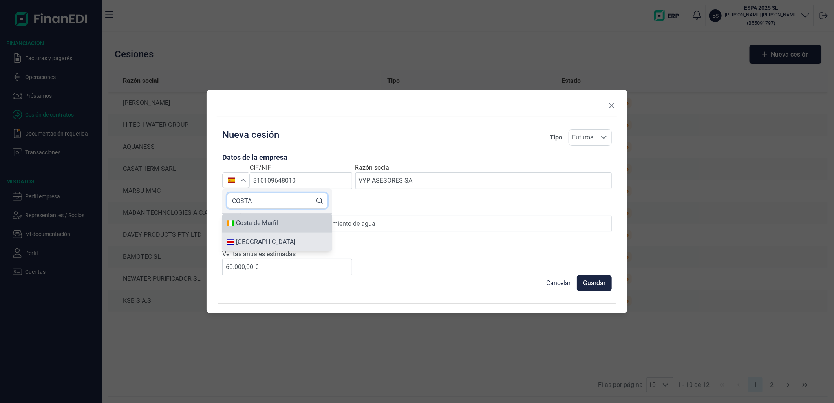
type input "COSTA"
click at [272, 237] on div "[GEOGRAPHIC_DATA]" at bounding box center [277, 241] width 101 height 9
type input "[GEOGRAPHIC_DATA]"
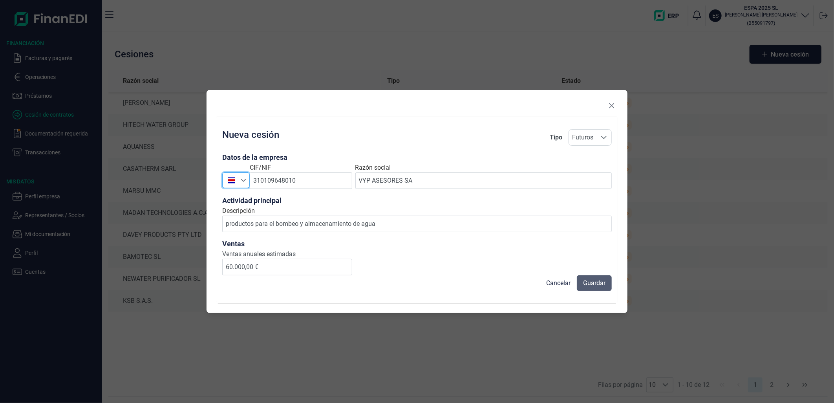
click at [603, 288] on span "Guardar" at bounding box center [594, 283] width 22 height 9
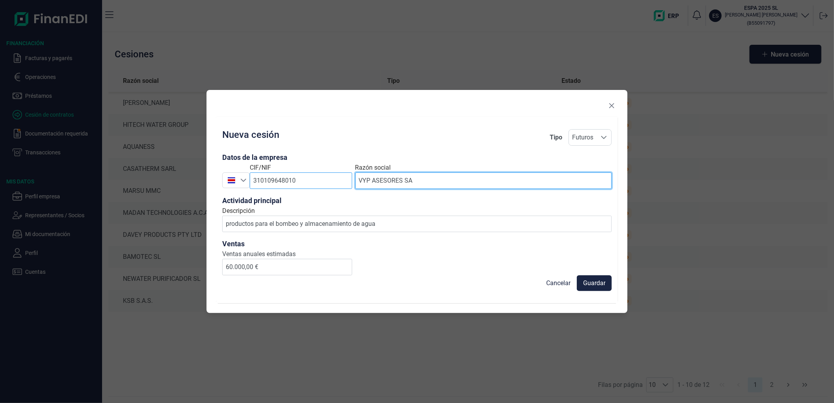
drag, startPoint x: 455, startPoint y: 184, endPoint x: 304, endPoint y: 185, distance: 150.8
click at [304, 185] on div "Costa Rica [GEOGRAPHIC_DATA] CIF/NIF 310109648010 Razón social VYP ASESORES SA" at bounding box center [417, 176] width 390 height 26
paste input "EASYMAX S.A."
type input "EASYMAX S.A."
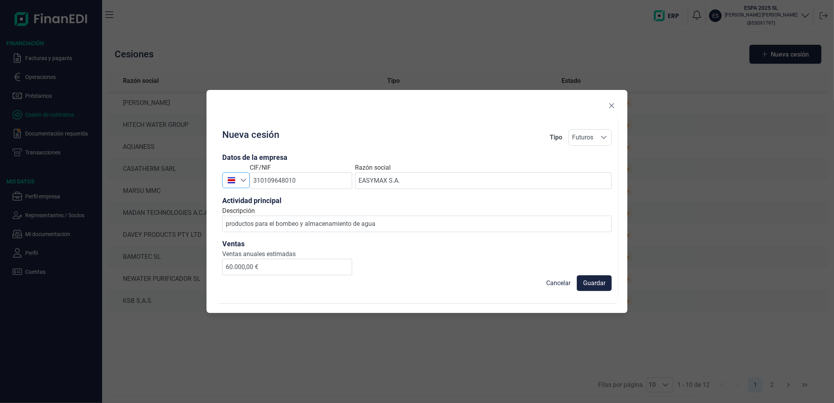
click at [237, 184] on span at bounding box center [232, 180] width 18 height 15
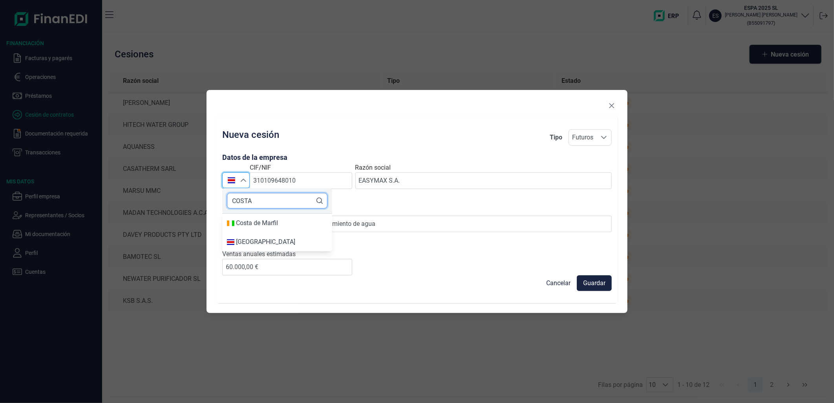
click at [246, 203] on input "COSTA" at bounding box center [277, 201] width 101 height 16
drag, startPoint x: 260, startPoint y: 203, endPoint x: 226, endPoint y: 199, distance: 34.7
click at [226, 199] on div "COSTA" at bounding box center [277, 201] width 110 height 26
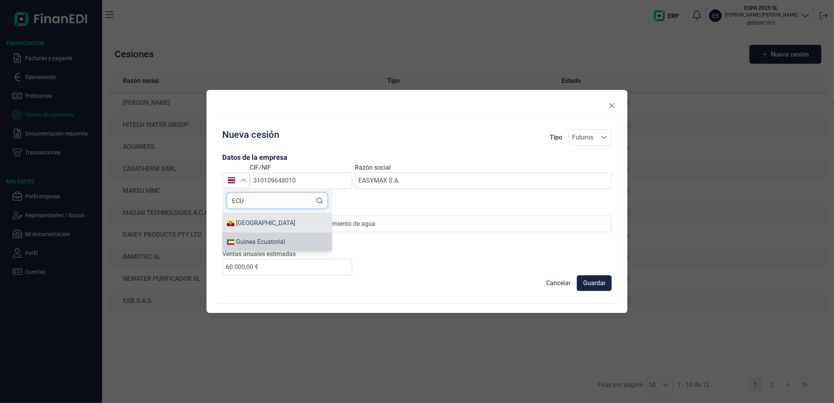
type input "ECU"
click at [253, 220] on div "[GEOGRAPHIC_DATA]" at bounding box center [265, 222] width 59 height 9
type input "[GEOGRAPHIC_DATA]"
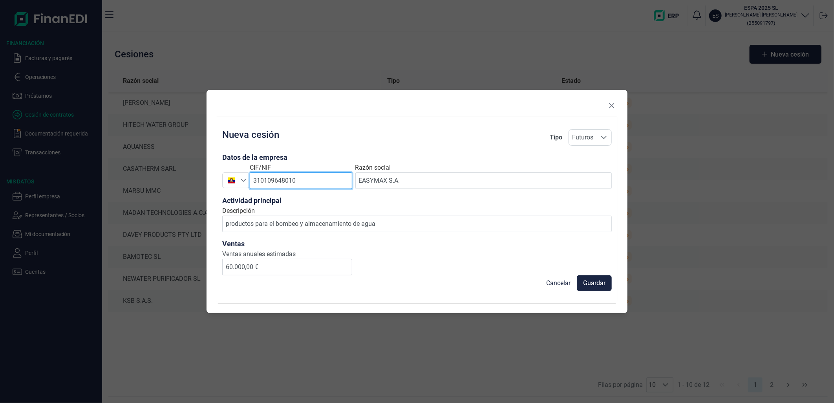
drag, startPoint x: 305, startPoint y: 178, endPoint x: 251, endPoint y: 178, distance: 53.8
click at [251, 178] on input "310109648010" at bounding box center [301, 180] width 103 height 16
paste input "992632291001"
type input "992632291001"
drag, startPoint x: 301, startPoint y: 266, endPoint x: 228, endPoint y: 258, distance: 72.7
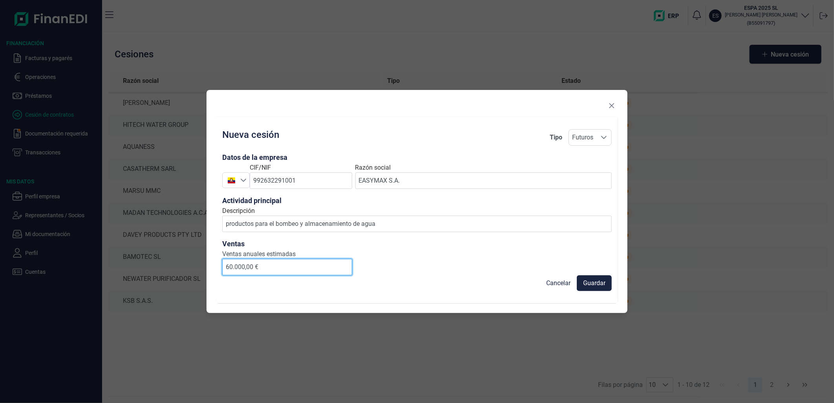
click at [228, 259] on input "60.000,00 €" at bounding box center [287, 267] width 130 height 16
drag, startPoint x: 236, startPoint y: 267, endPoint x: 217, endPoint y: 266, distance: 19.3
click at [217, 266] on div "Nueva cesión Tipo Futuros Futuros Futuros Datos de la empresa [GEOGRAPHIC_DATA]…" at bounding box center [417, 210] width 402 height 187
type input "125.000,00 €"
click at [591, 285] on span "Guardar" at bounding box center [594, 283] width 22 height 9
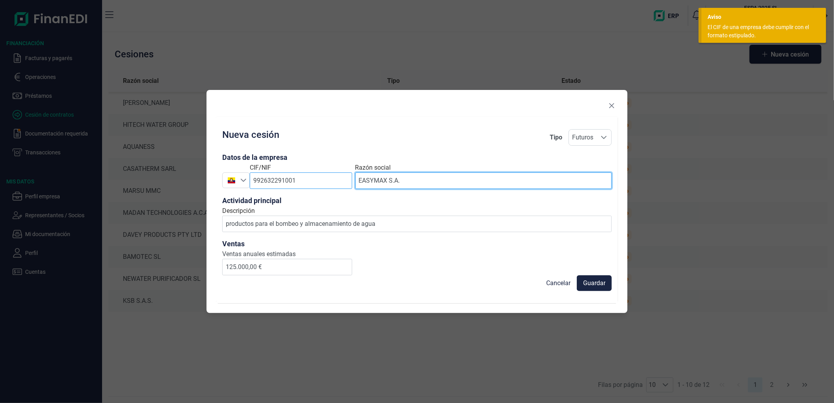
drag, startPoint x: 427, startPoint y: 181, endPoint x: 343, endPoint y: 178, distance: 84.1
click at [343, 178] on div "[GEOGRAPHIC_DATA] [GEOGRAPHIC_DATA] CIF/NIF 992632291001 Razón social EASYMAX S…" at bounding box center [417, 176] width 390 height 26
paste input "FAMAC INDUSTRIA DE MAQUINAS LTDA"
type input "FAMAC INDUSTRIA DE MAQUINAS LTDA"
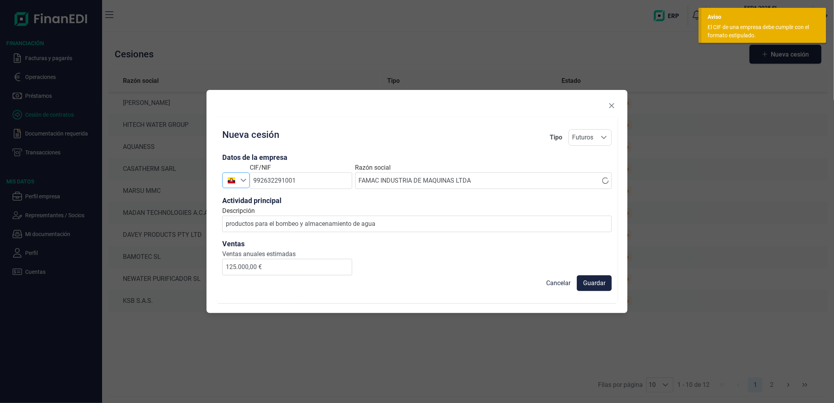
click at [242, 187] on div "Seleccione un país" at bounding box center [244, 180] width 9 height 15
drag, startPoint x: 249, startPoint y: 200, endPoint x: 205, endPoint y: 196, distance: 44.6
click at [205, 196] on body "Aviso El CIF de una empresa debe cumplir con el formato estipulado. Financiació…" at bounding box center [417, 201] width 834 height 403
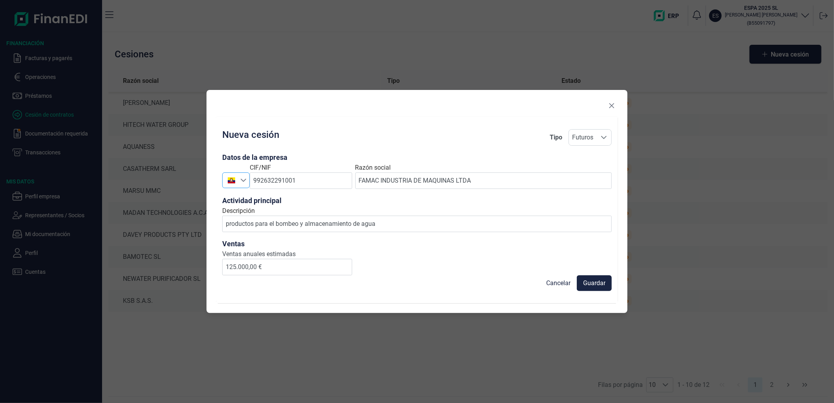
click at [240, 179] on div at bounding box center [232, 179] width 18 height 7
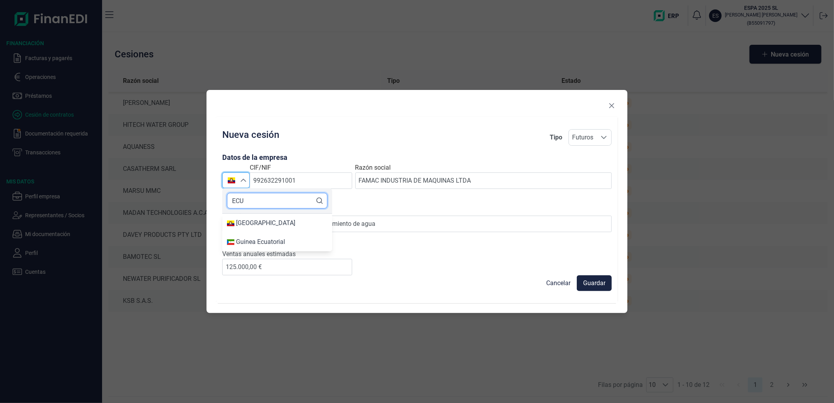
click at [249, 200] on input "ECU" at bounding box center [277, 201] width 101 height 16
type input "E"
type input "BRAS"
click at [261, 230] on li "[GEOGRAPHIC_DATA]" at bounding box center [277, 223] width 110 height 19
type input "[GEOGRAPHIC_DATA]"
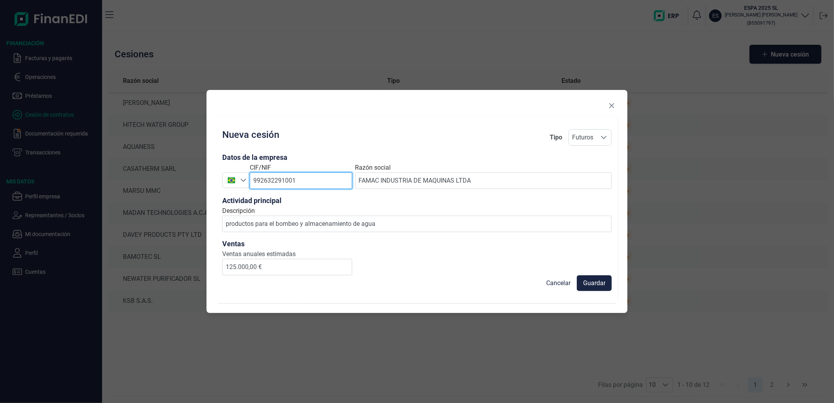
drag, startPoint x: 299, startPoint y: 180, endPoint x: 253, endPoint y: 181, distance: 46.4
click at [253, 181] on input "992632291001" at bounding box center [301, 180] width 103 height 16
paste input "84432087000166"
type input "84432087000166"
drag, startPoint x: 282, startPoint y: 266, endPoint x: 198, endPoint y: 266, distance: 83.3
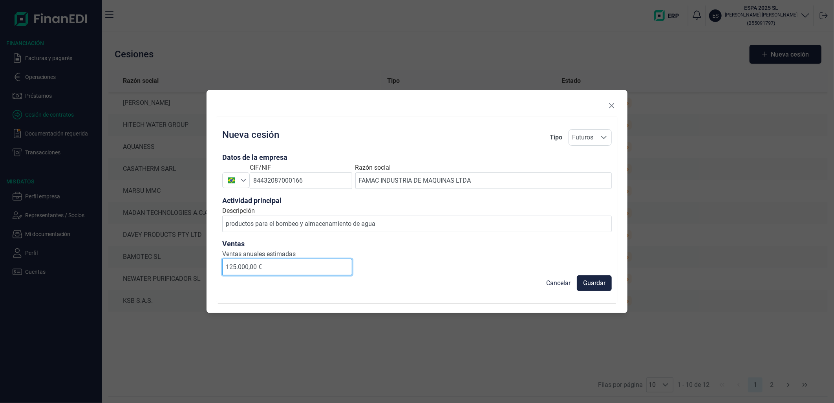
click at [198, 266] on div "Nueva cesión Tipo Futuros Futuros Futuros Datos de la empresa Brasil Brasil CIF…" at bounding box center [417, 201] width 834 height 403
type input "100.000,00 €"
click at [596, 283] on span "Guardar" at bounding box center [594, 283] width 22 height 9
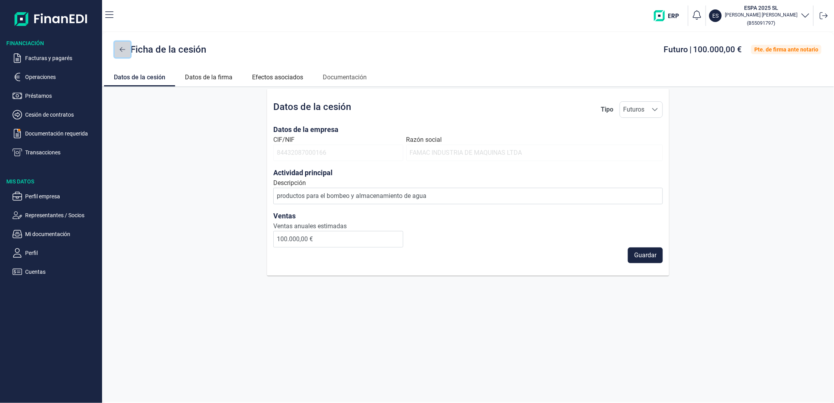
click at [124, 48] on icon at bounding box center [122, 49] width 5 height 6
